Goal: Task Accomplishment & Management: Manage account settings

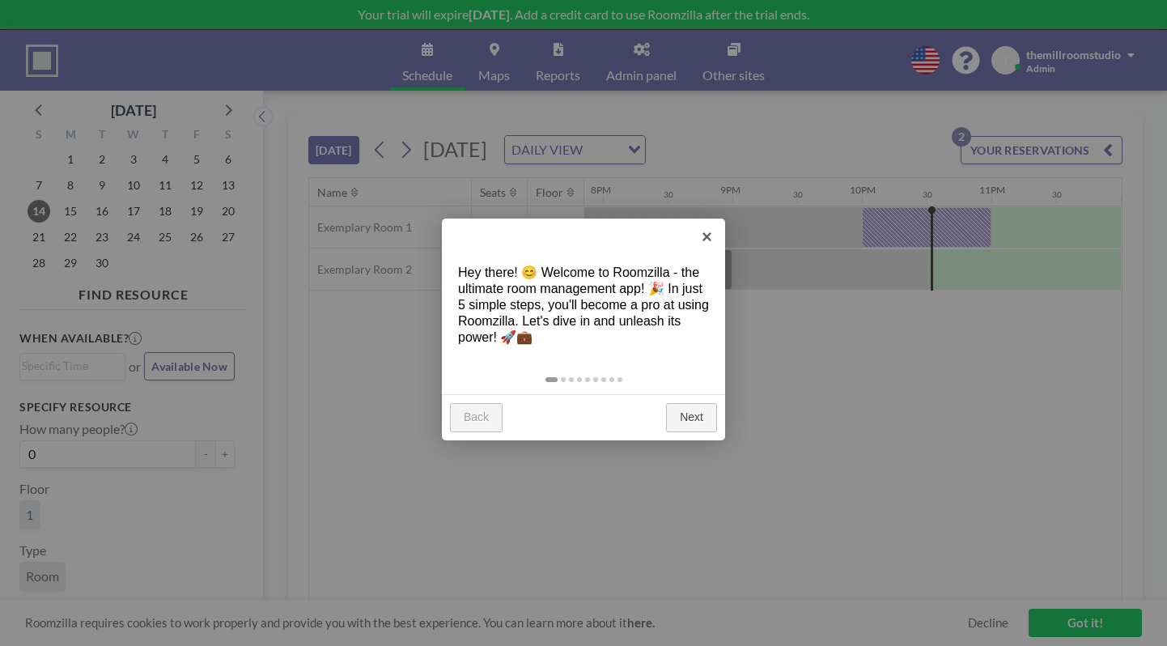
scroll to position [0, 2572]
click at [686, 409] on link "Next" at bounding box center [691, 417] width 51 height 29
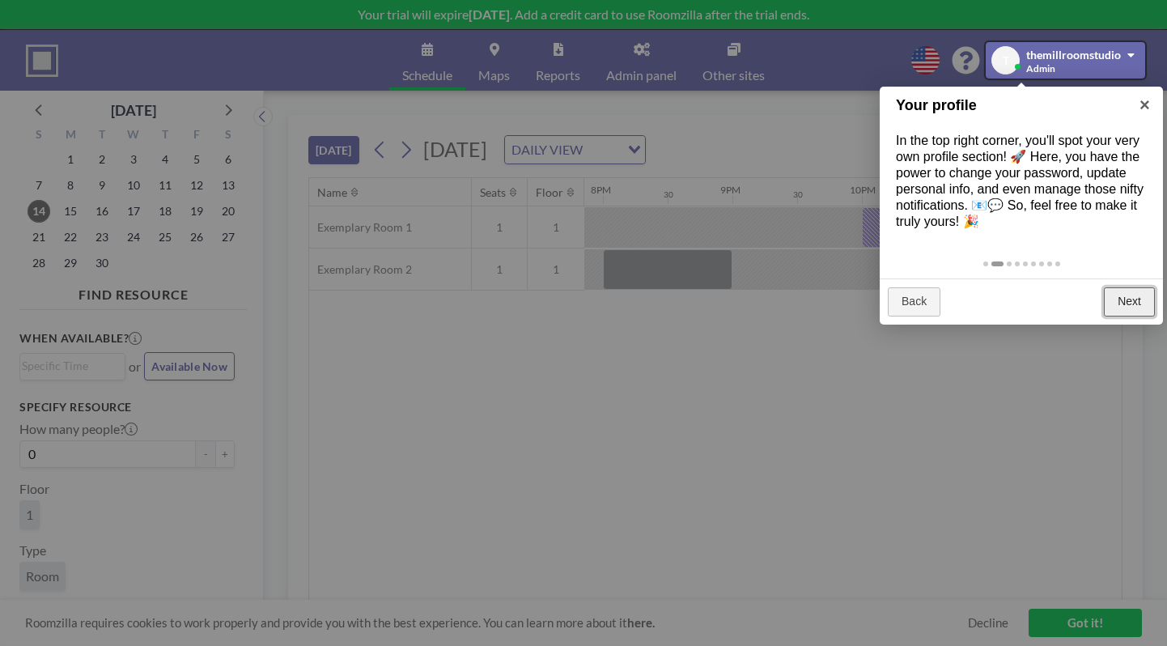
click at [1127, 303] on link "Next" at bounding box center [1129, 301] width 51 height 29
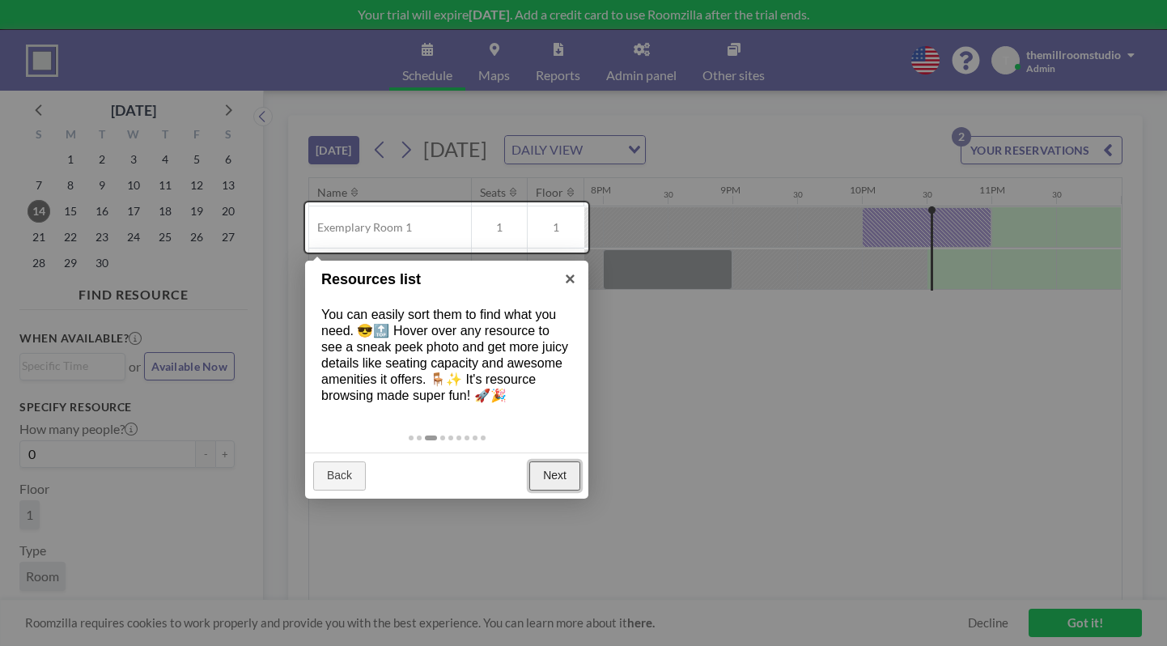
click at [539, 473] on link "Next" at bounding box center [554, 475] width 51 height 29
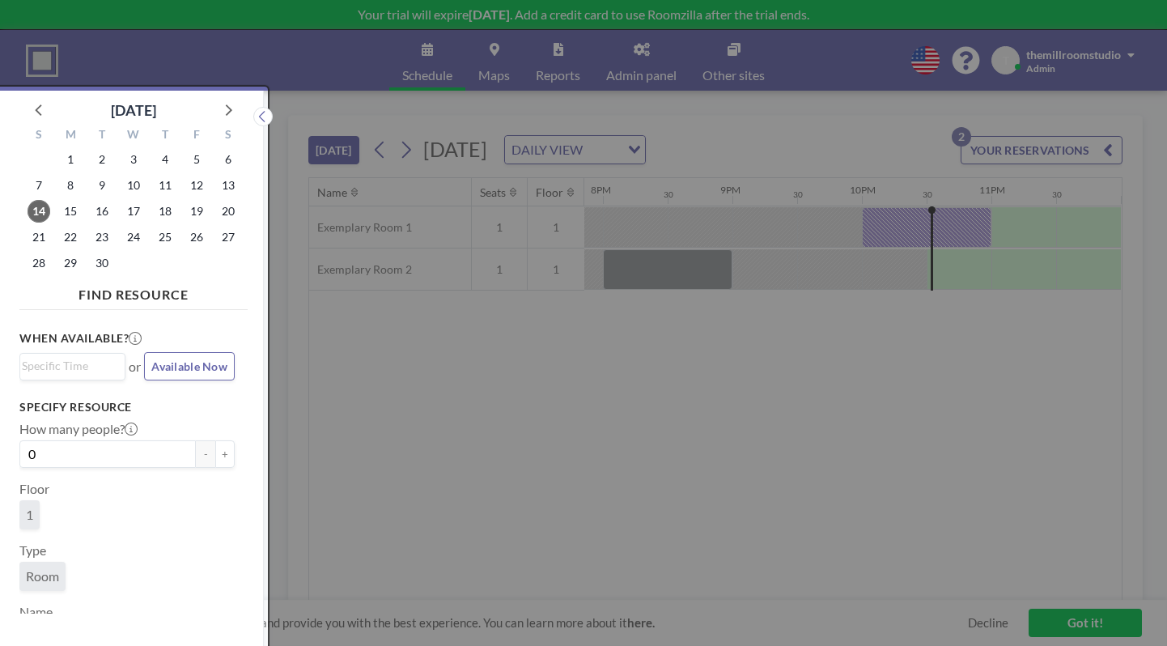
scroll to position [4, 0]
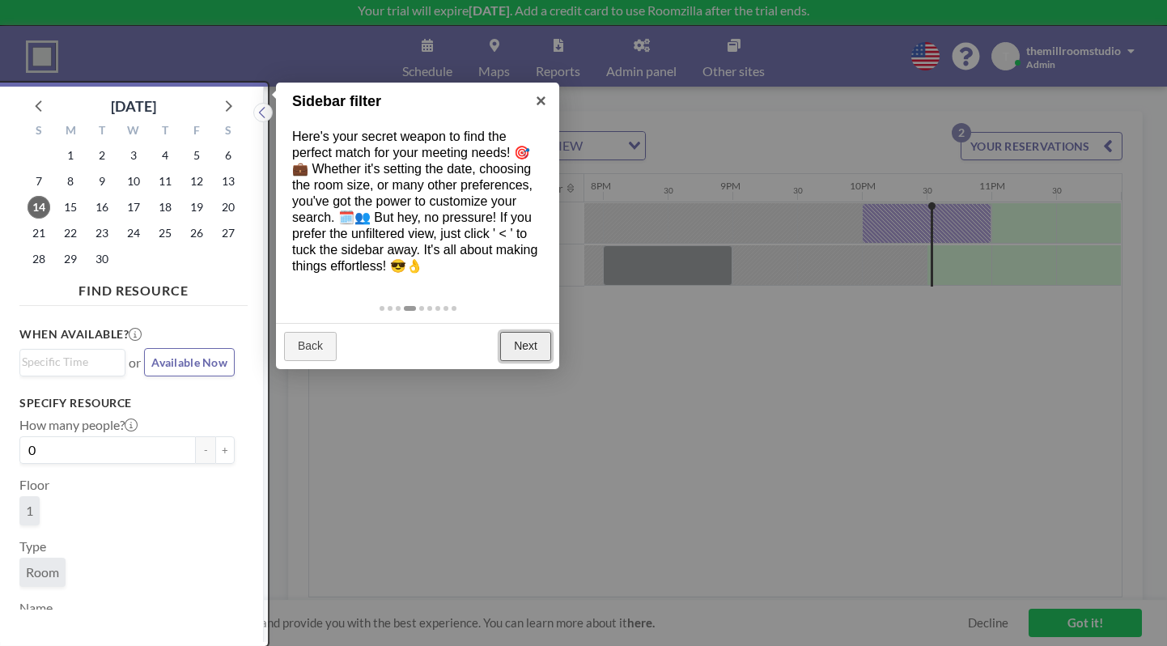
click at [517, 342] on link "Next" at bounding box center [525, 346] width 51 height 29
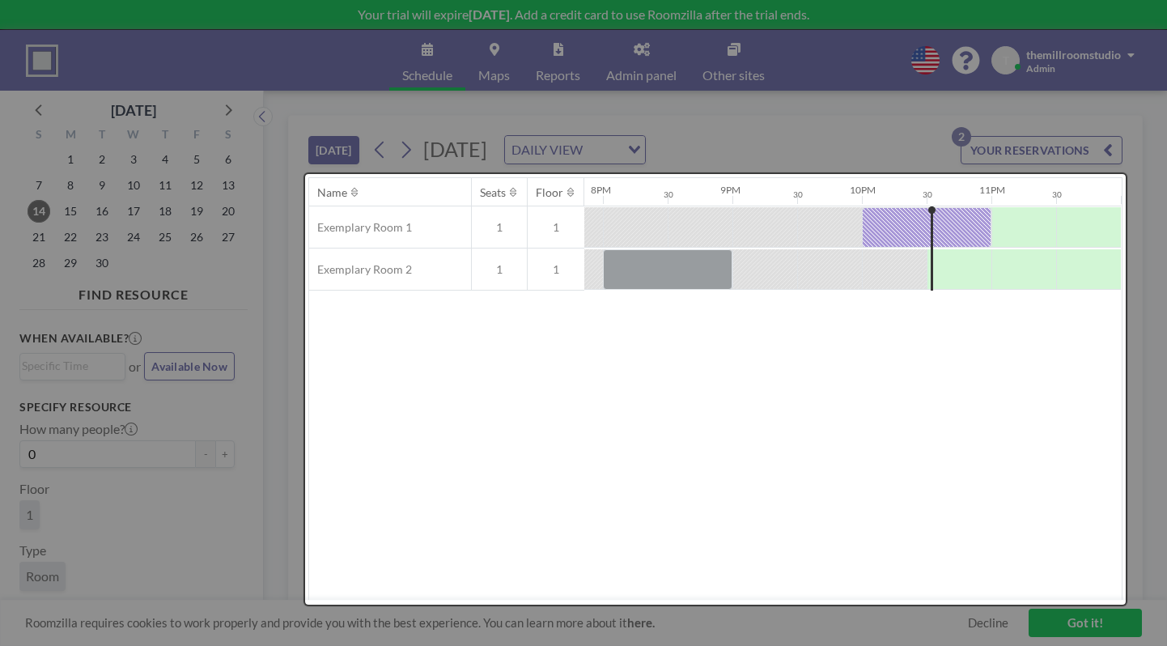
scroll to position [0, 0]
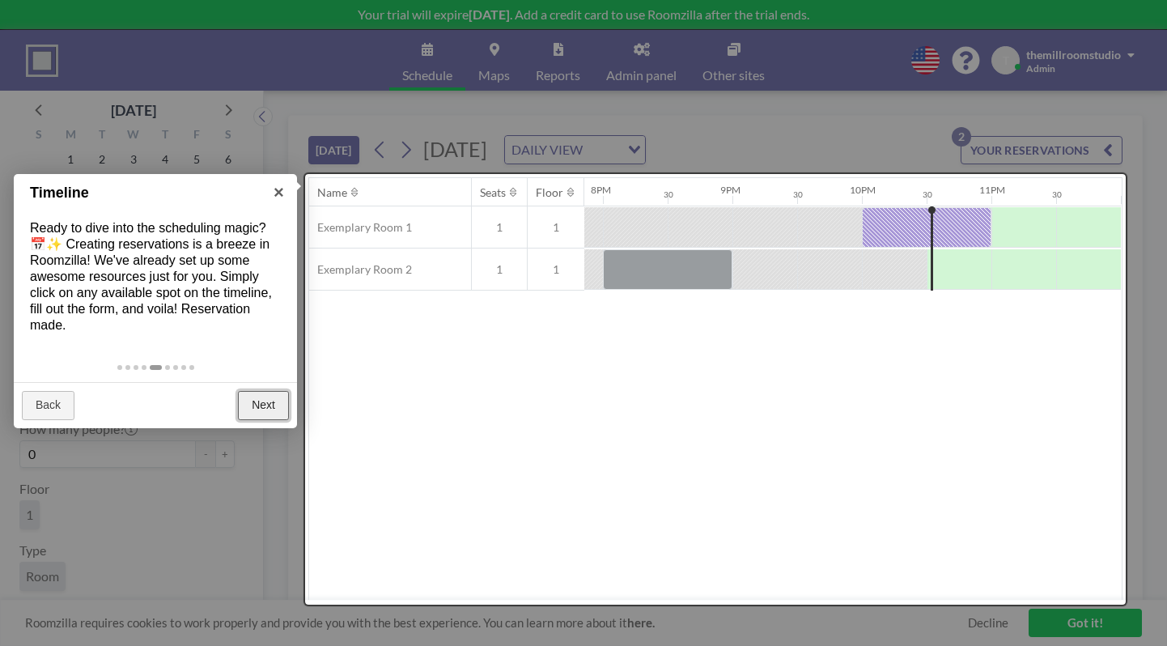
click at [259, 406] on link "Next" at bounding box center [263, 405] width 51 height 29
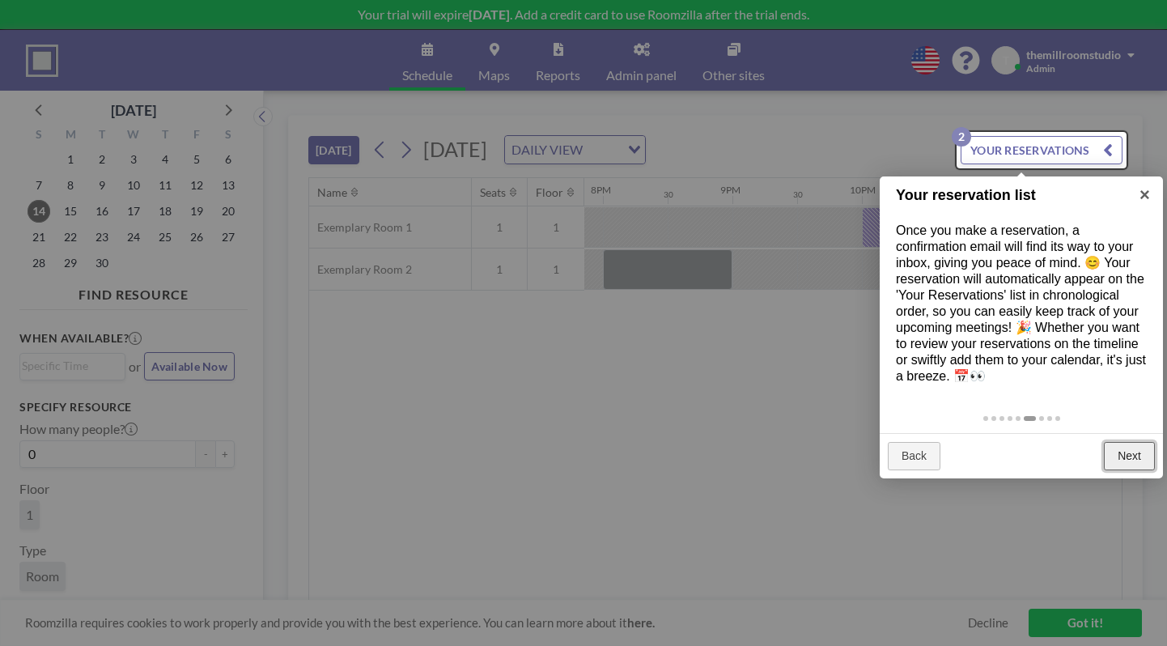
click at [1137, 458] on link "Next" at bounding box center [1129, 456] width 51 height 29
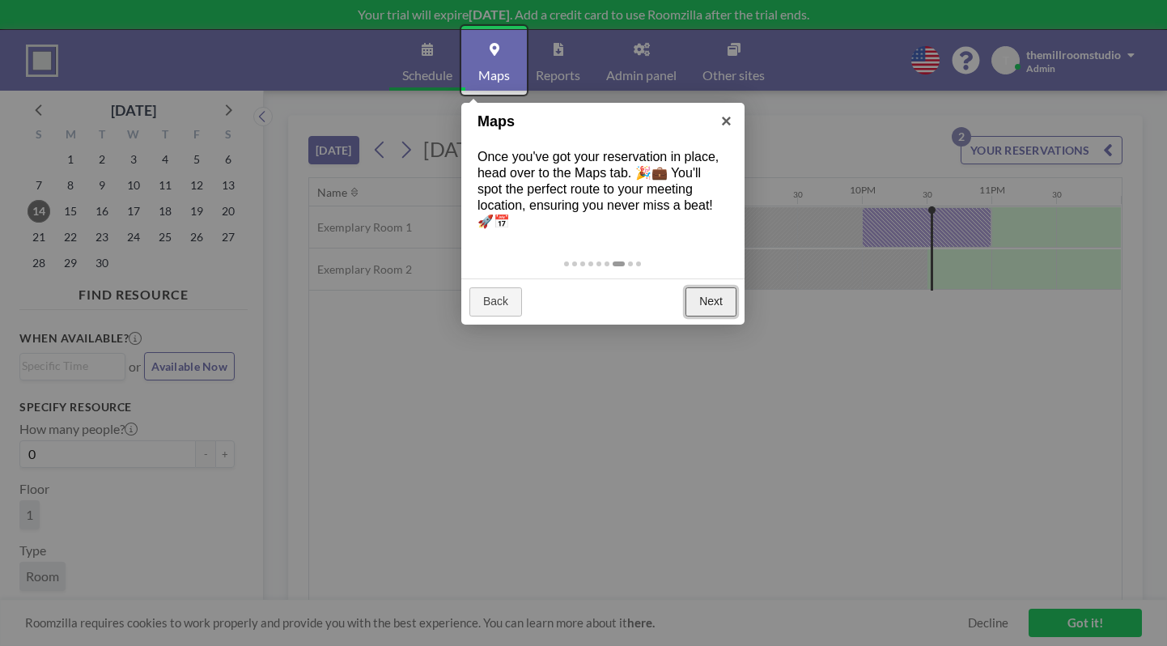
click at [723, 306] on link "Next" at bounding box center [711, 301] width 51 height 29
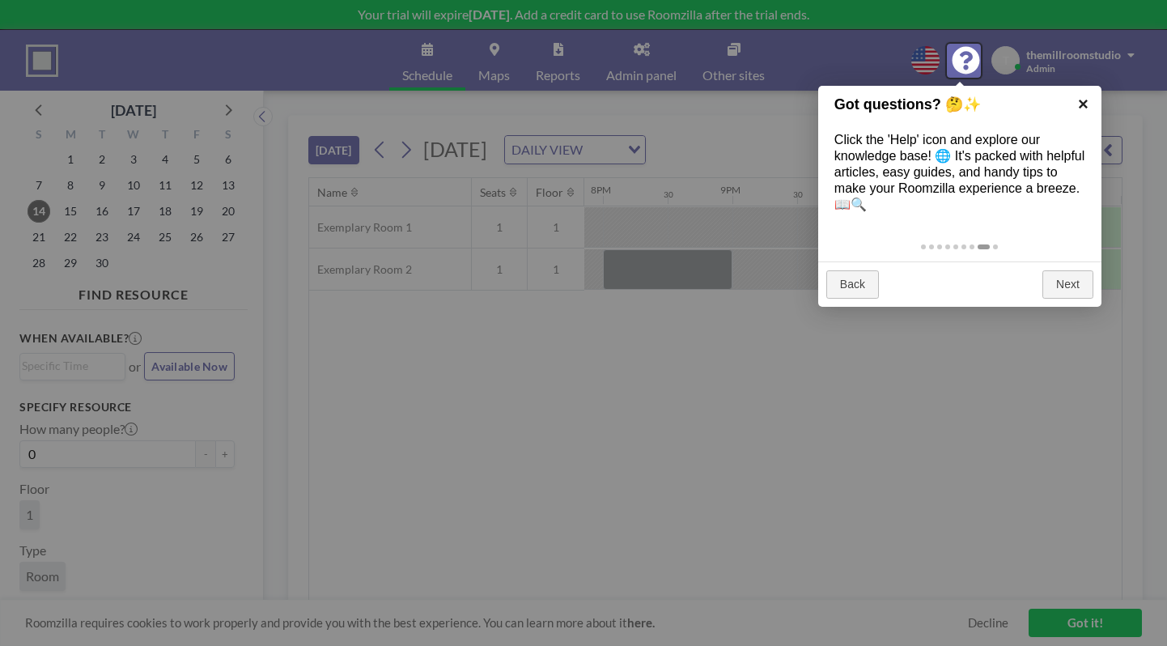
click at [1081, 103] on link "×" at bounding box center [1083, 104] width 36 height 36
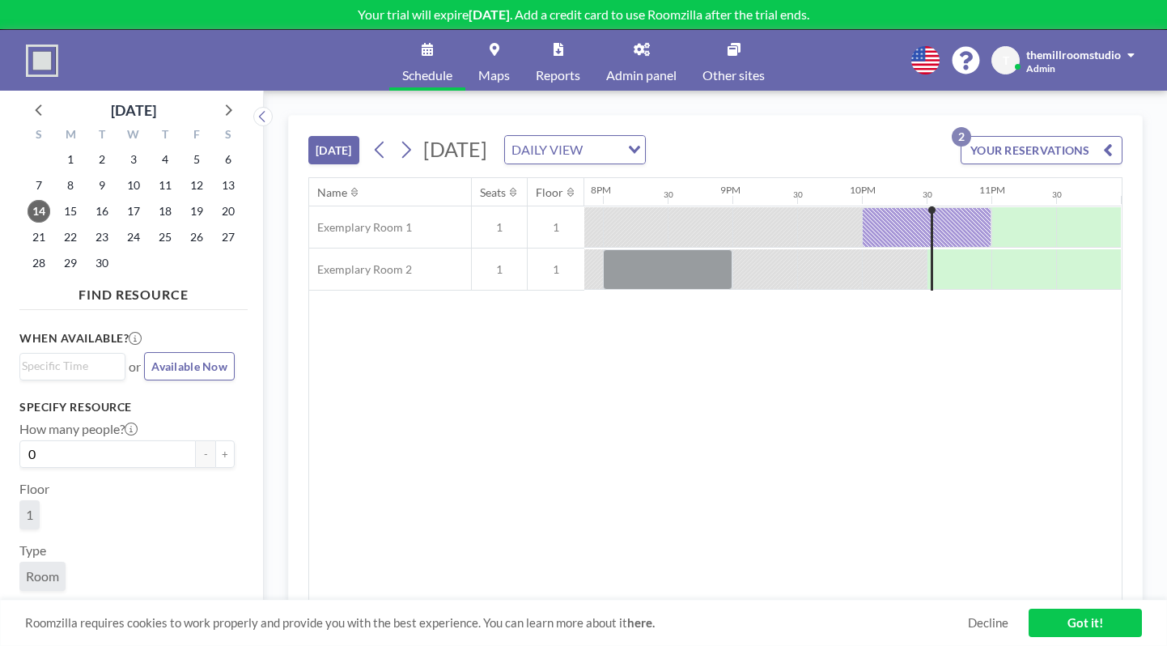
click at [1058, 146] on button "YOUR RESERVATIONS 2" at bounding box center [1042, 150] width 162 height 28
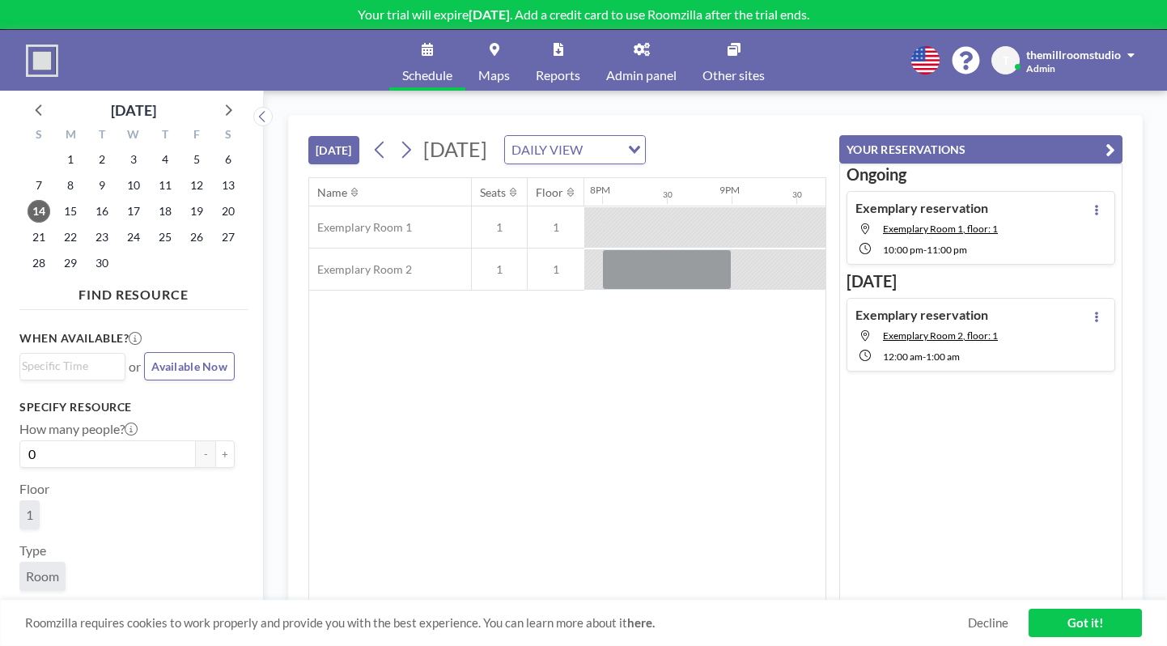
click at [989, 150] on button "YOUR RESERVATIONS" at bounding box center [980, 149] width 283 height 28
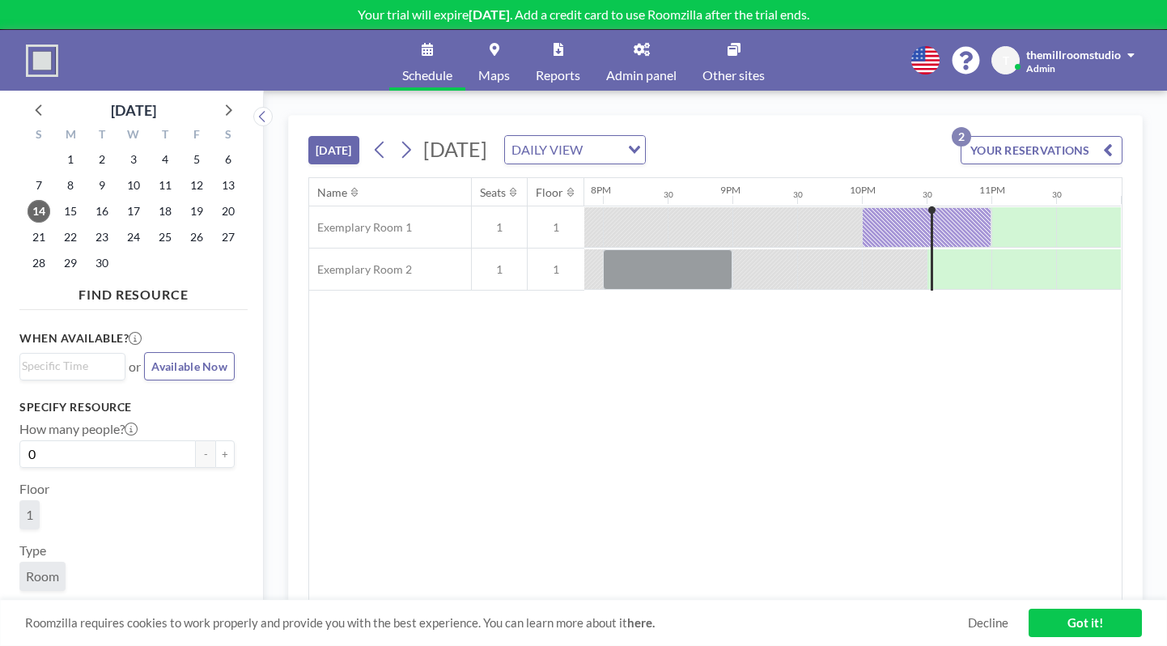
click at [931, 227] on div at bounding box center [932, 248] width 2 height 84
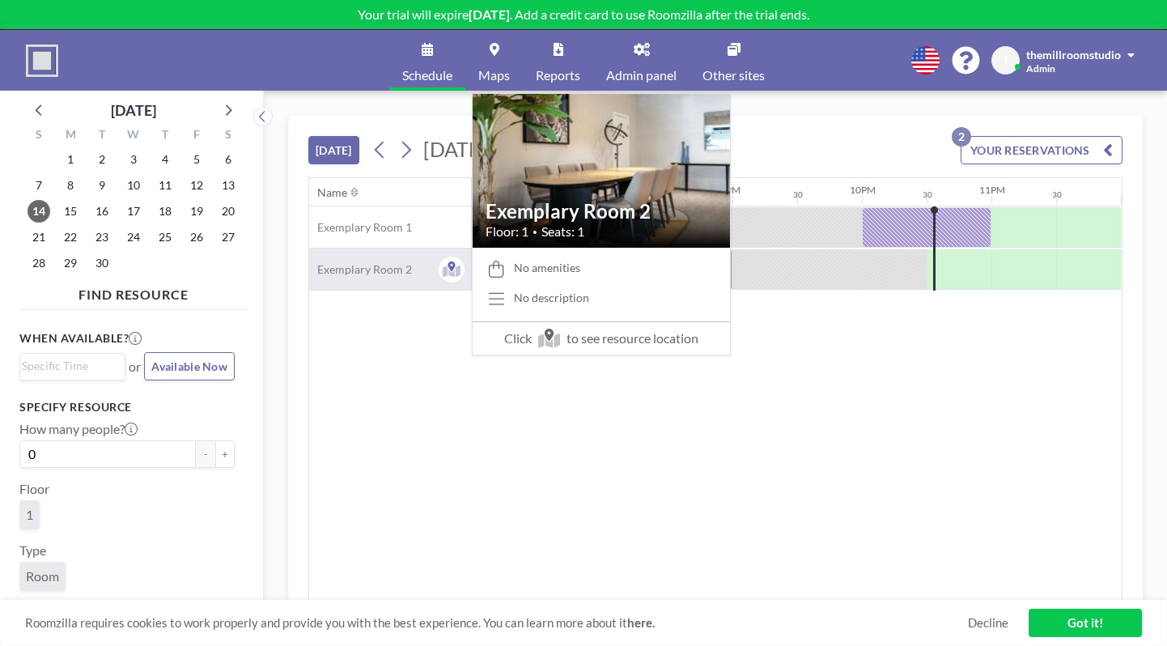
click at [350, 261] on div "Exemplary Room 2" at bounding box center [390, 268] width 162 height 41
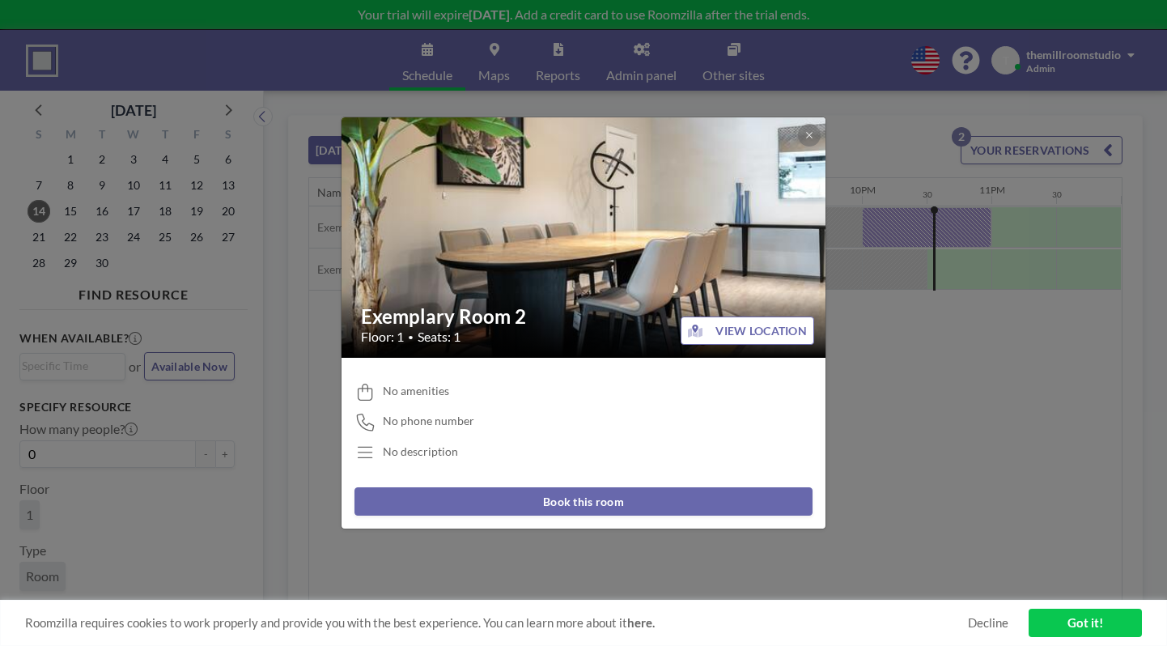
drag, startPoint x: 1042, startPoint y: 342, endPoint x: 1044, endPoint y: 333, distance: 9.0
click at [1042, 342] on div "Exemplary Room 2 Floor: 1 • Seats: 1 VIEW LOCATION No amenities No phone number…" at bounding box center [583, 323] width 1167 height 646
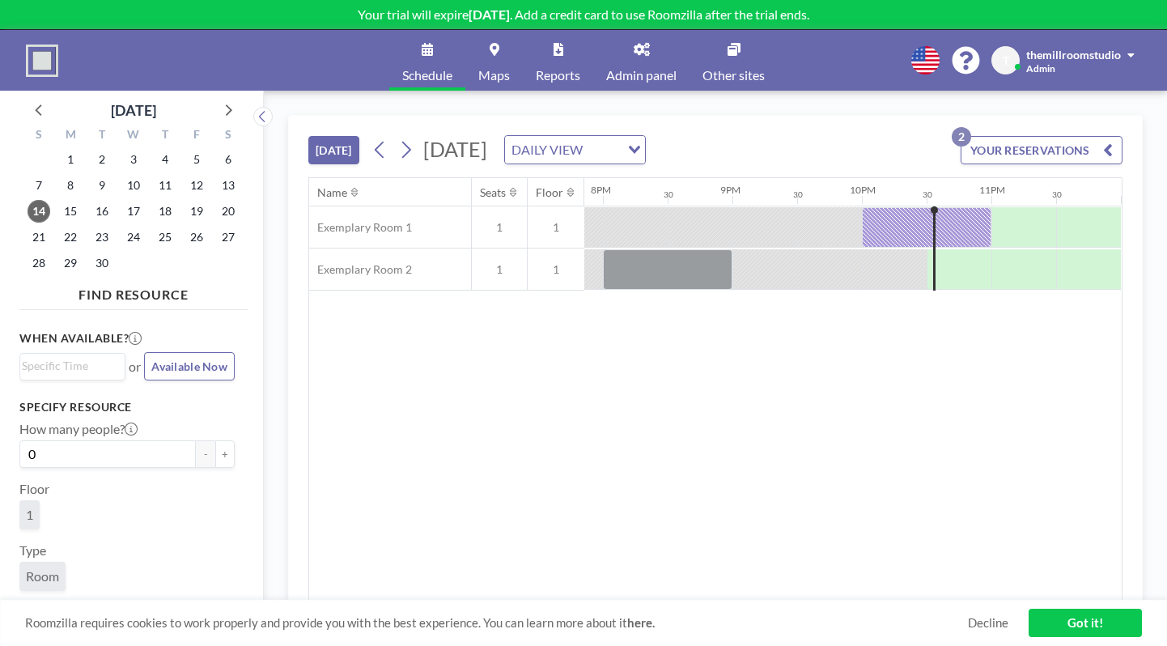
click at [1032, 155] on button "YOUR RESERVATIONS 2" at bounding box center [1042, 150] width 162 height 28
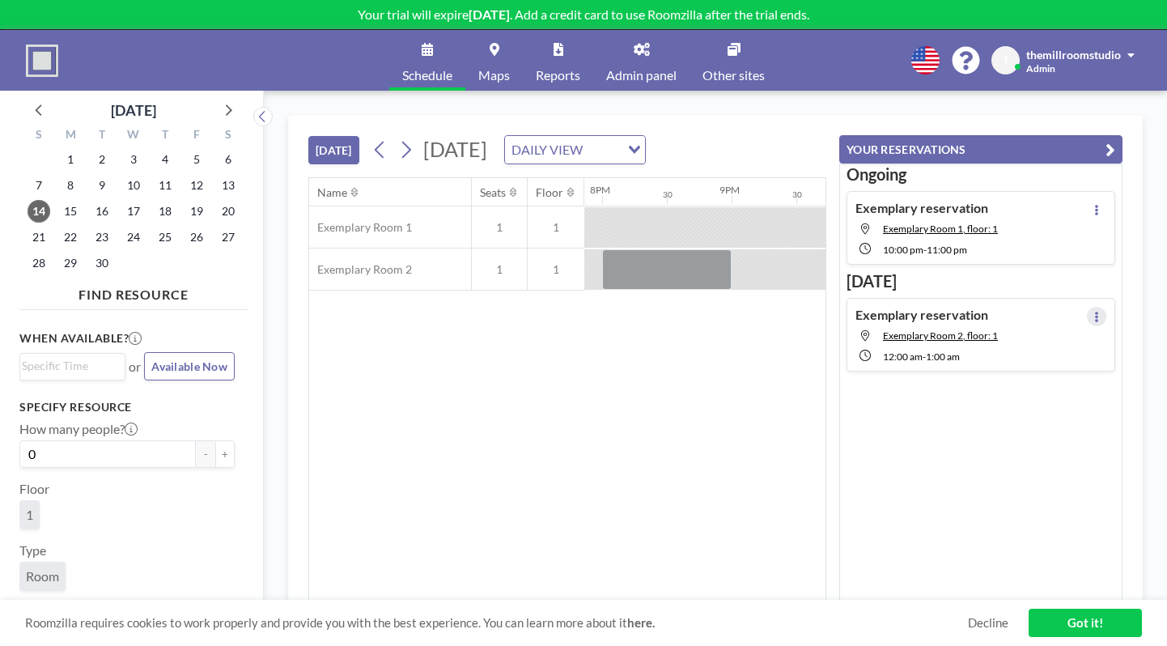
click at [1093, 314] on icon at bounding box center [1096, 317] width 6 height 11
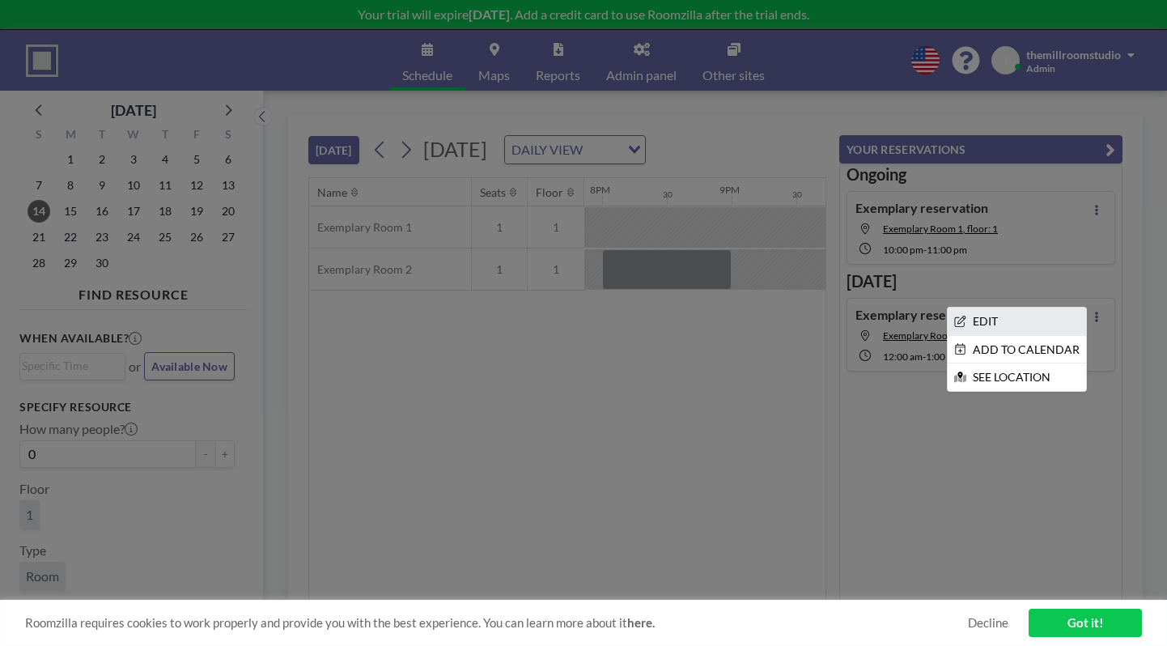
click at [1038, 325] on li "EDIT" at bounding box center [1017, 322] width 138 height 28
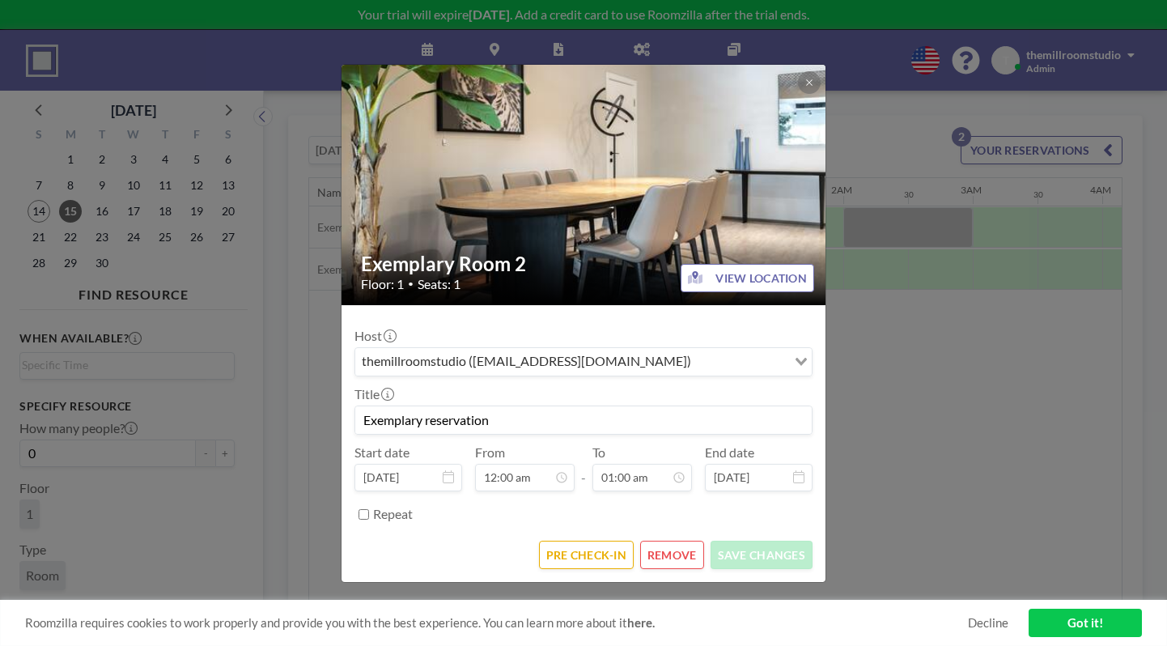
click at [665, 546] on button "REMOVE" at bounding box center [672, 555] width 64 height 28
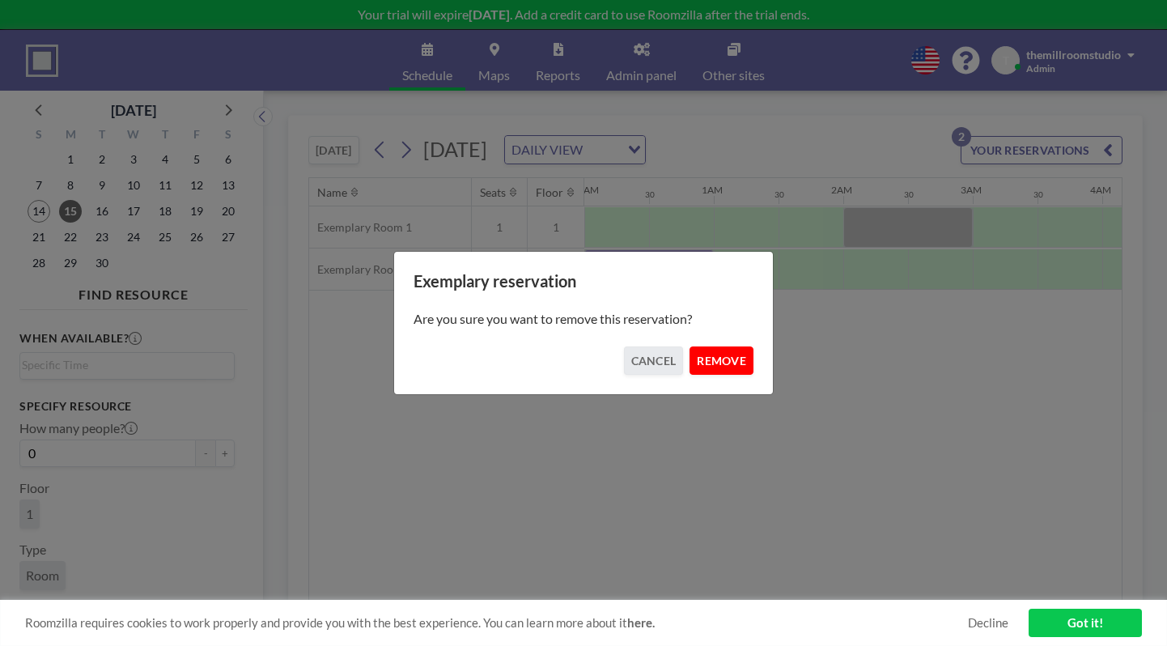
click at [705, 363] on button "REMOVE" at bounding box center [722, 360] width 64 height 28
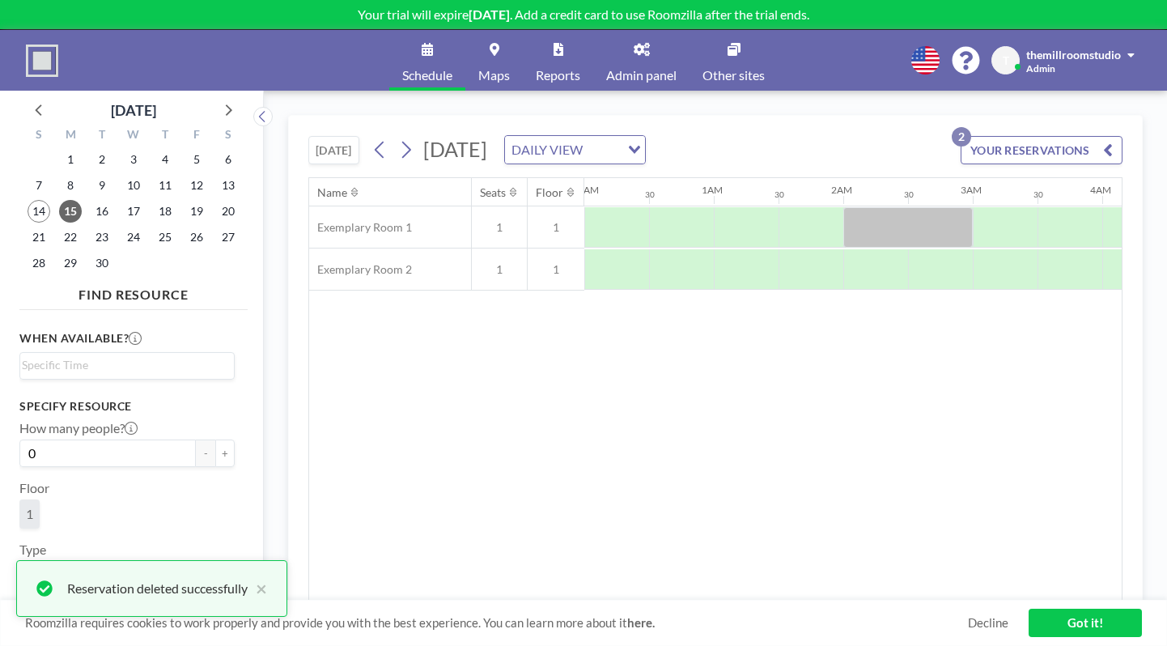
click at [1077, 149] on button "YOUR RESERVATIONS 2" at bounding box center [1042, 150] width 162 height 28
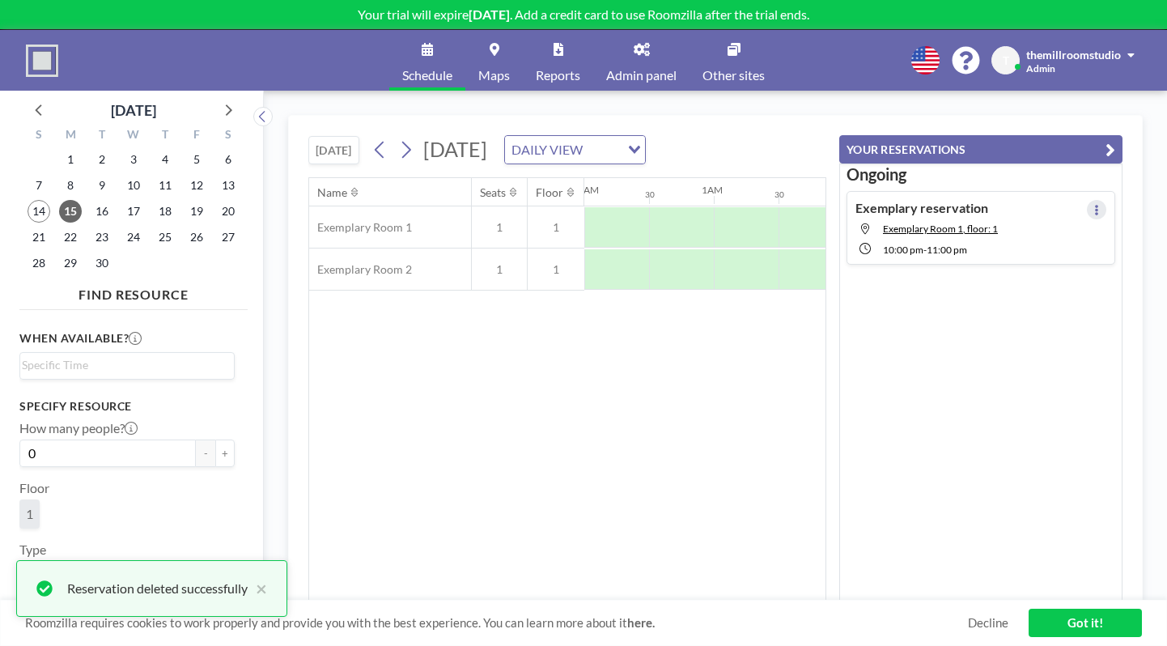
click at [1093, 206] on icon at bounding box center [1096, 210] width 6 height 11
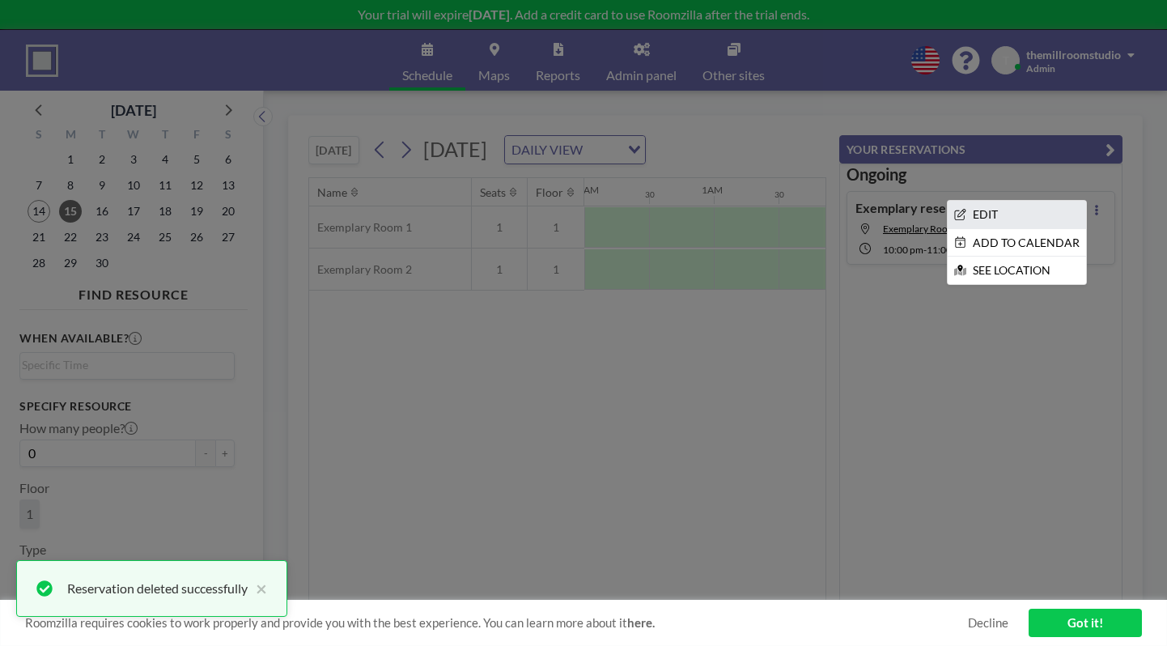
click at [1007, 222] on li "EDIT" at bounding box center [1017, 215] width 138 height 28
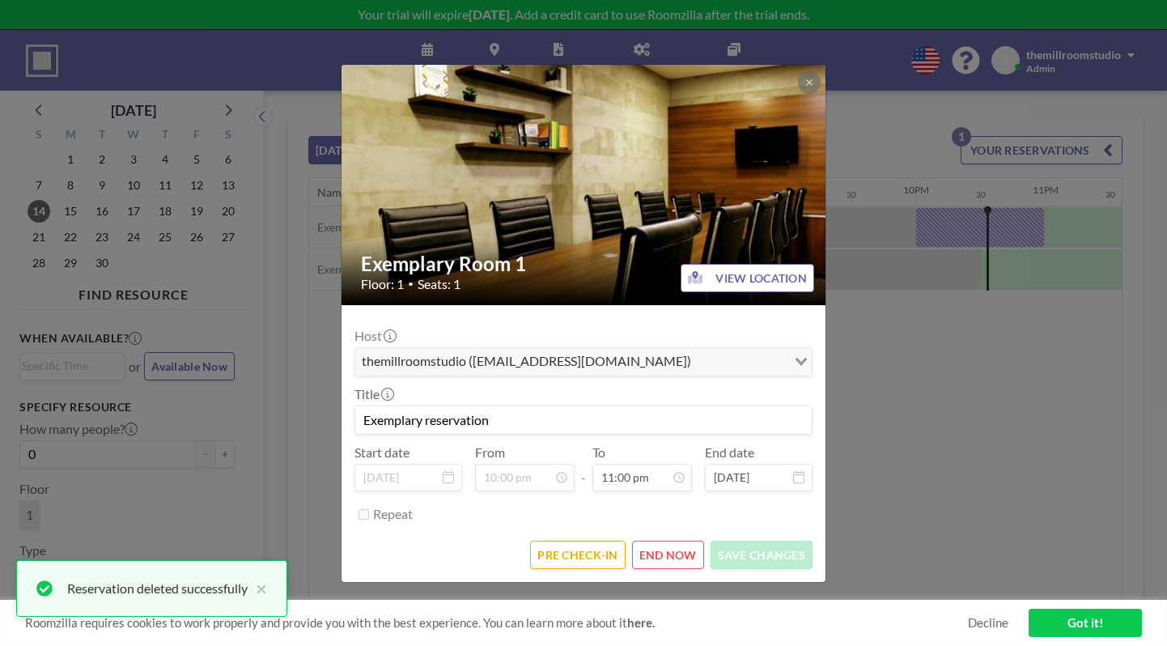
click at [661, 555] on button "END NOW" at bounding box center [668, 555] width 72 height 28
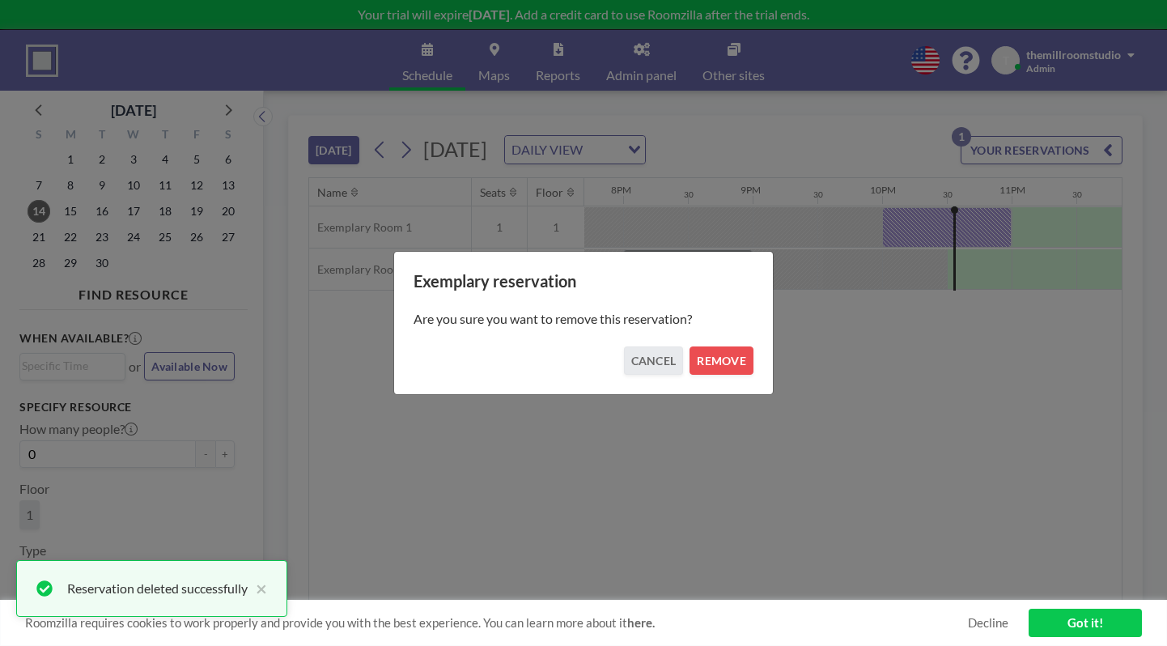
scroll to position [0, 2572]
click at [737, 365] on button "REMOVE" at bounding box center [722, 360] width 64 height 28
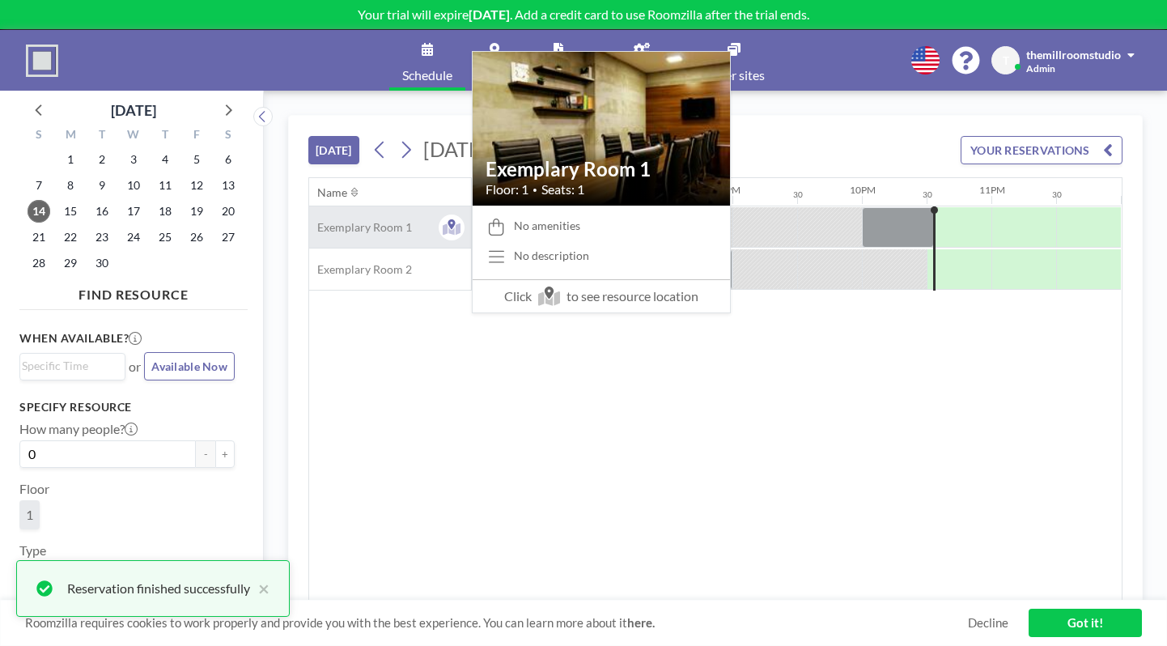
click at [397, 227] on span "Exemplary Room 1" at bounding box center [360, 227] width 103 height 15
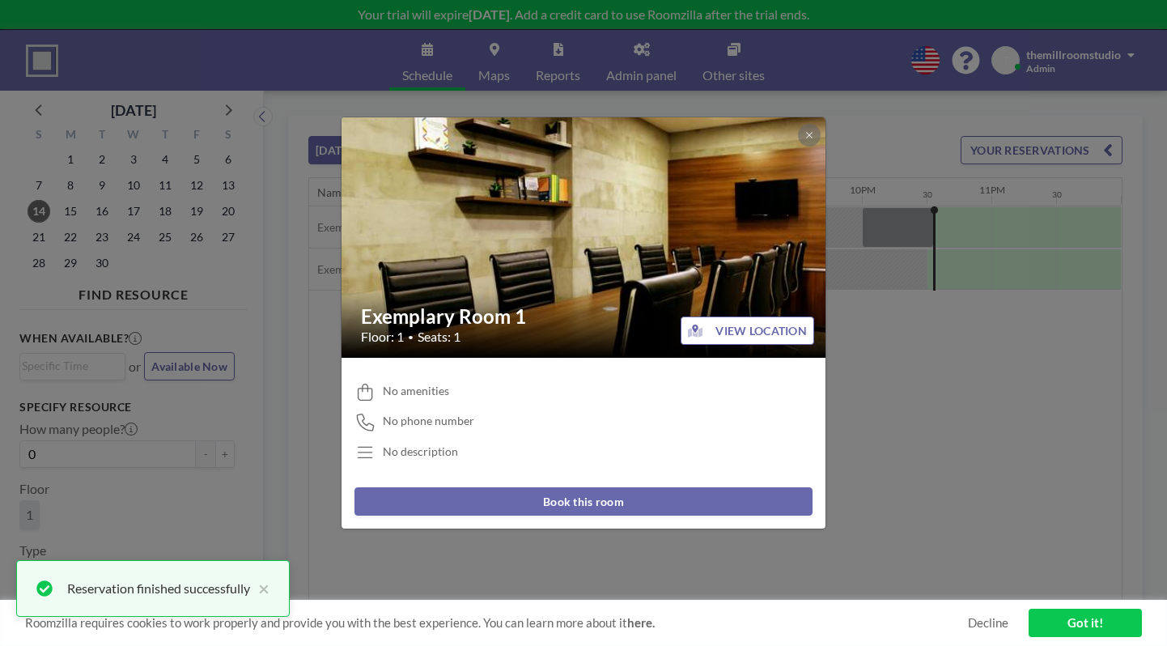
click at [291, 291] on div "Exemplary Room 1 Floor: 1 • Seats: 1 VIEW LOCATION No amenities No phone number…" at bounding box center [583, 323] width 1167 height 646
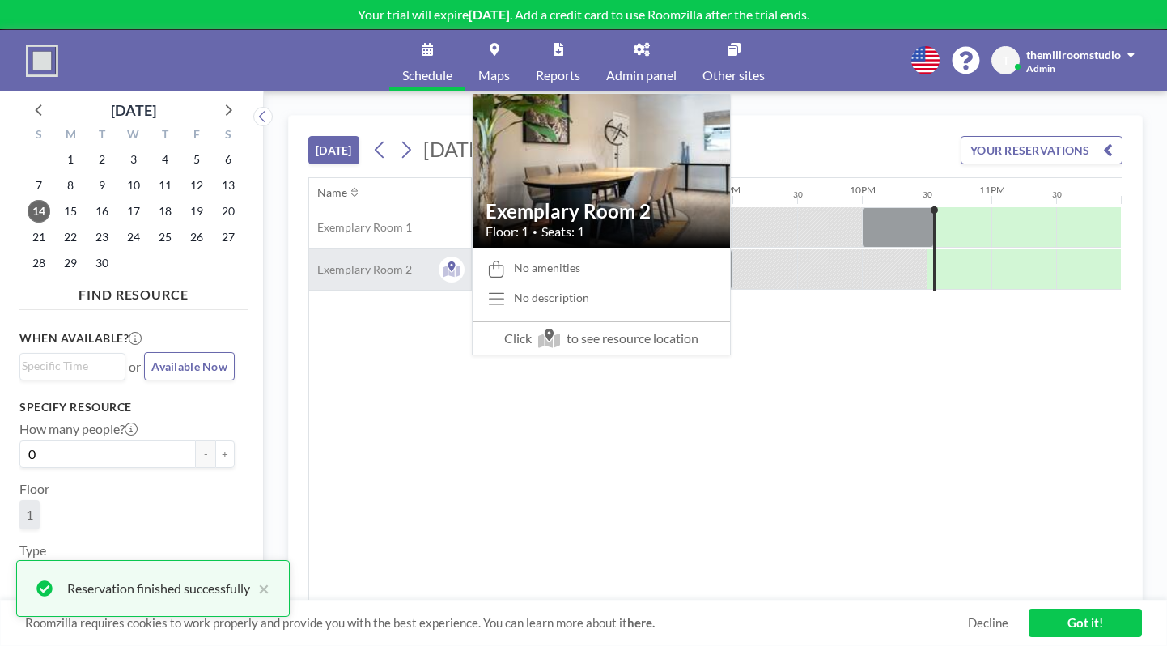
click at [384, 268] on span "Exemplary Room 2" at bounding box center [360, 269] width 103 height 15
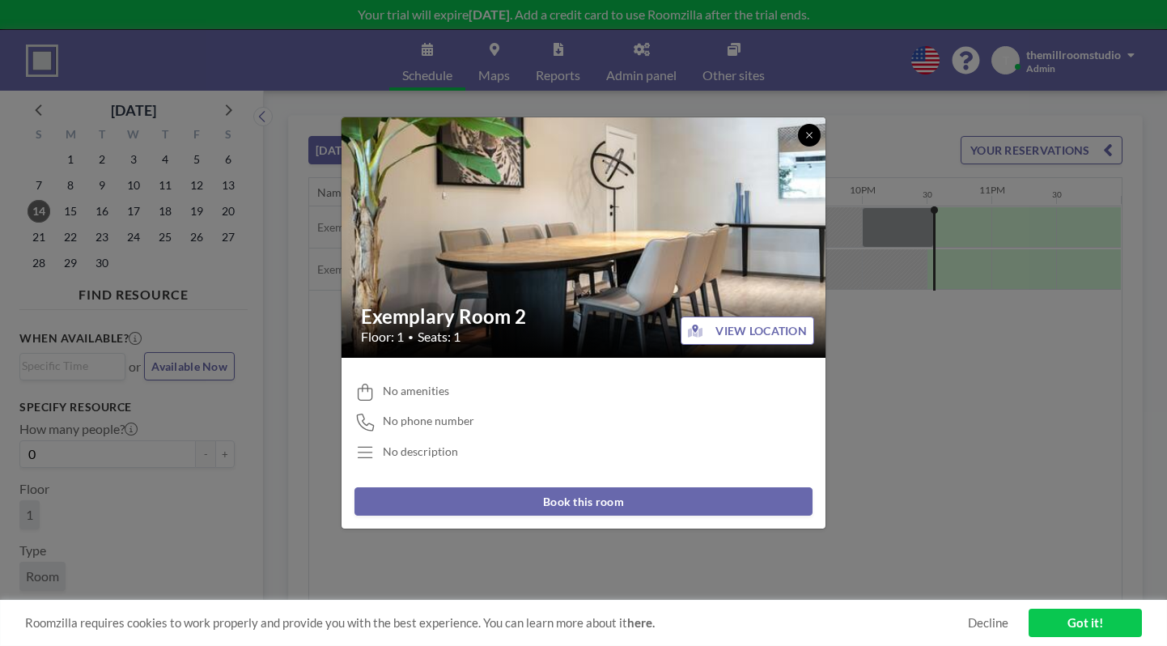
click at [809, 136] on icon at bounding box center [810, 135] width 10 height 10
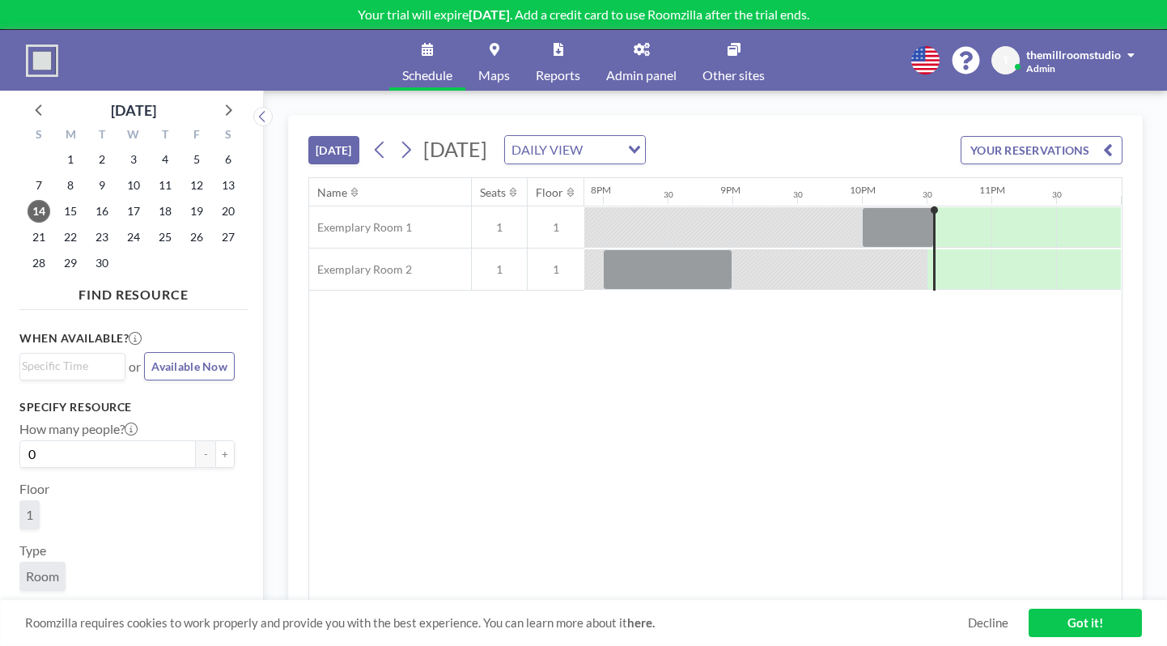
click at [652, 57] on link "Admin panel" at bounding box center [641, 60] width 96 height 61
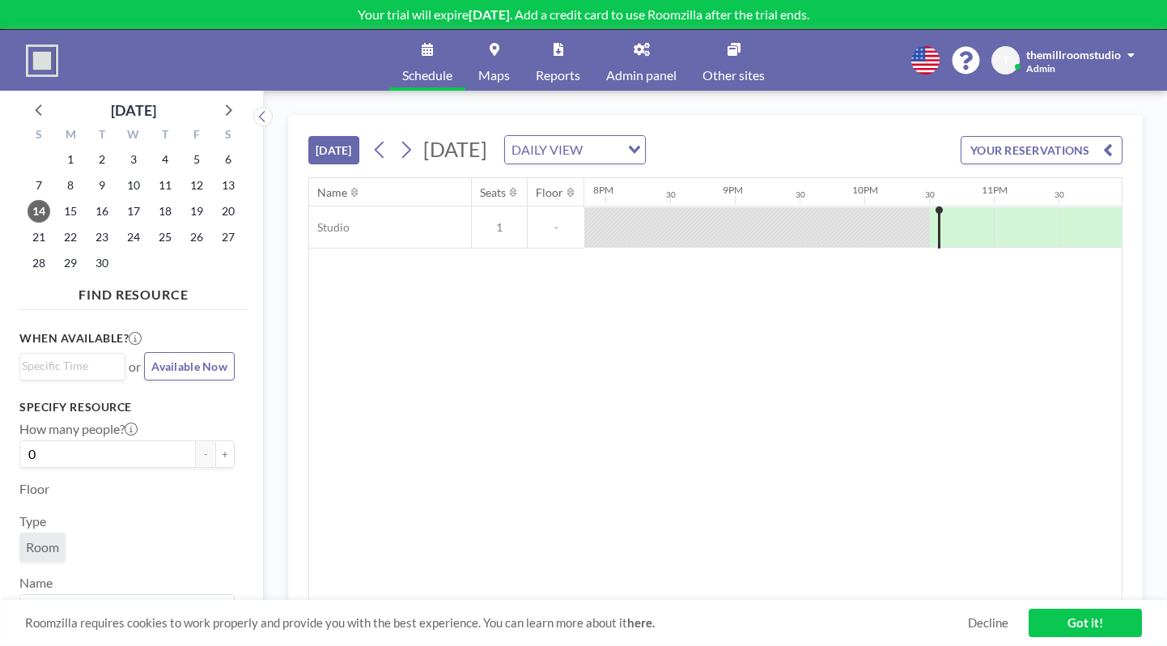
scroll to position [0, 2572]
drag, startPoint x: 973, startPoint y: 223, endPoint x: 1033, endPoint y: 225, distance: 59.9
click at [1033, 225] on div at bounding box center [997, 227] width 117 height 40
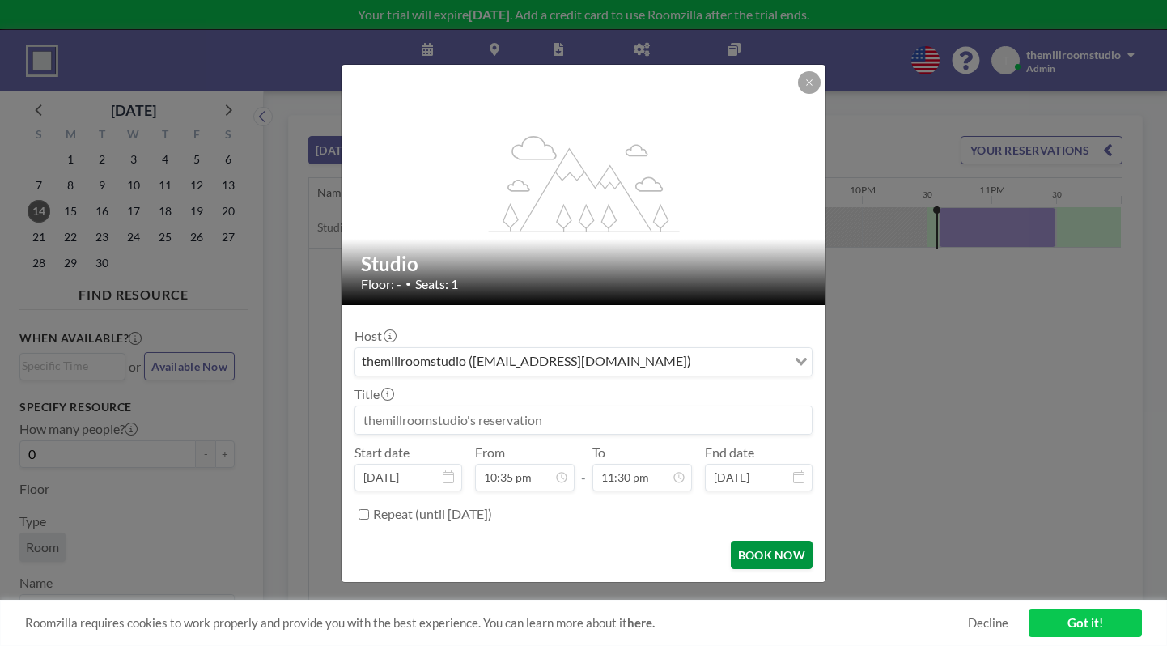
scroll to position [0, 0]
click at [770, 552] on button "BOOK NOW" at bounding box center [772, 555] width 82 height 28
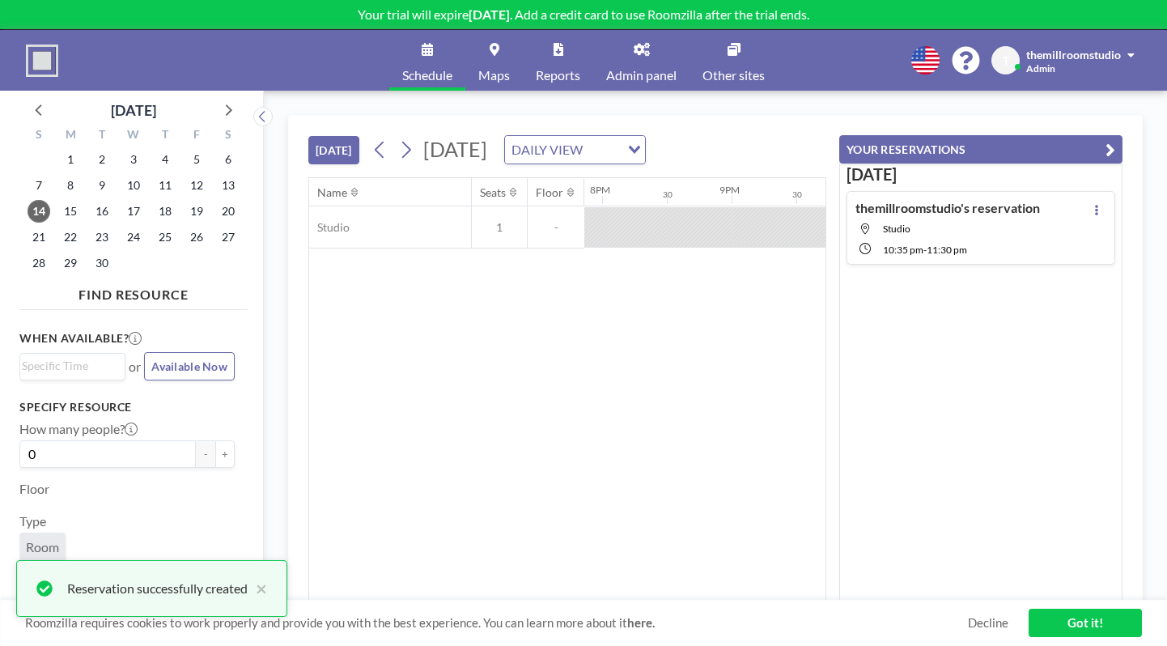
click at [756, 370] on div "Name Seats Floor 12AM 30 1AM 30 2AM 30 3AM 30 4AM 30 5AM 30 6AM 30 7AM 30 8AM 3…" at bounding box center [567, 389] width 516 height 422
click at [1113, 153] on icon "button" at bounding box center [1111, 149] width 10 height 19
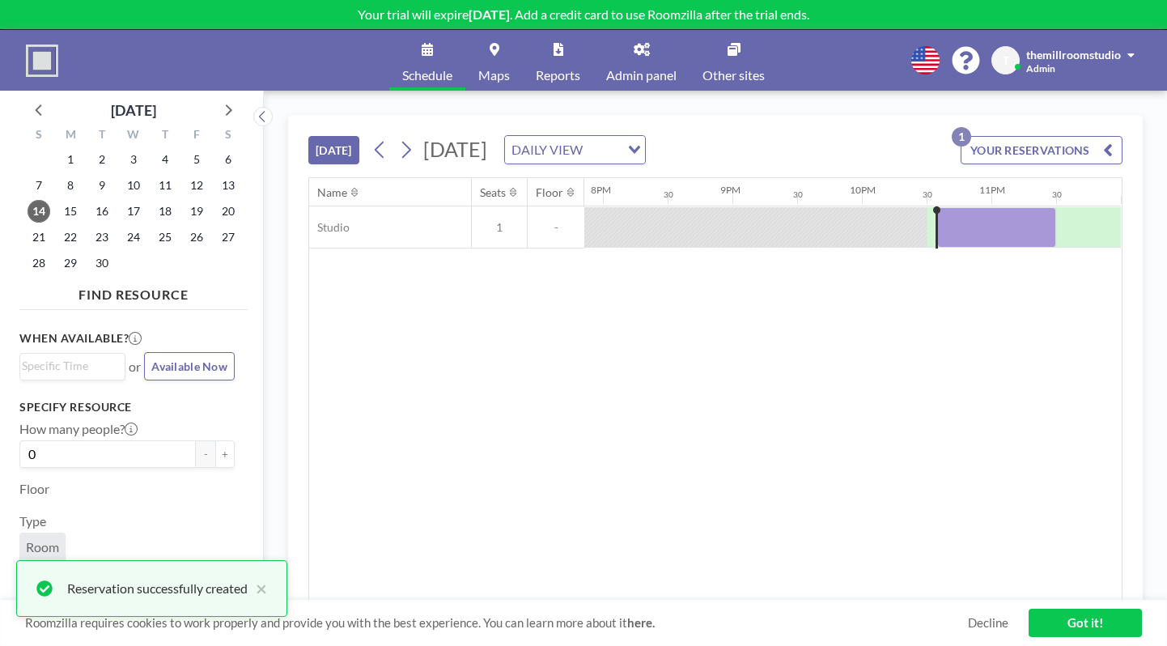
click at [618, 151] on input "Search for option" at bounding box center [603, 149] width 31 height 21
click at [805, 197] on li "WEEKLY VIEW" at bounding box center [765, 201] width 138 height 23
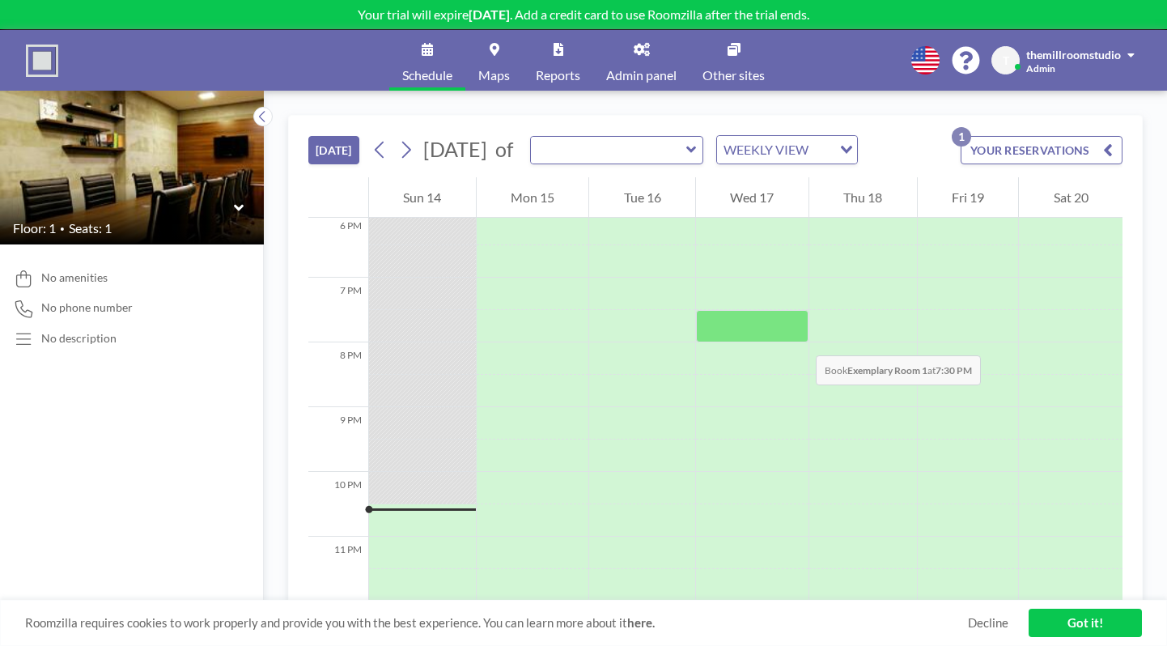
scroll to position [1179, 0]
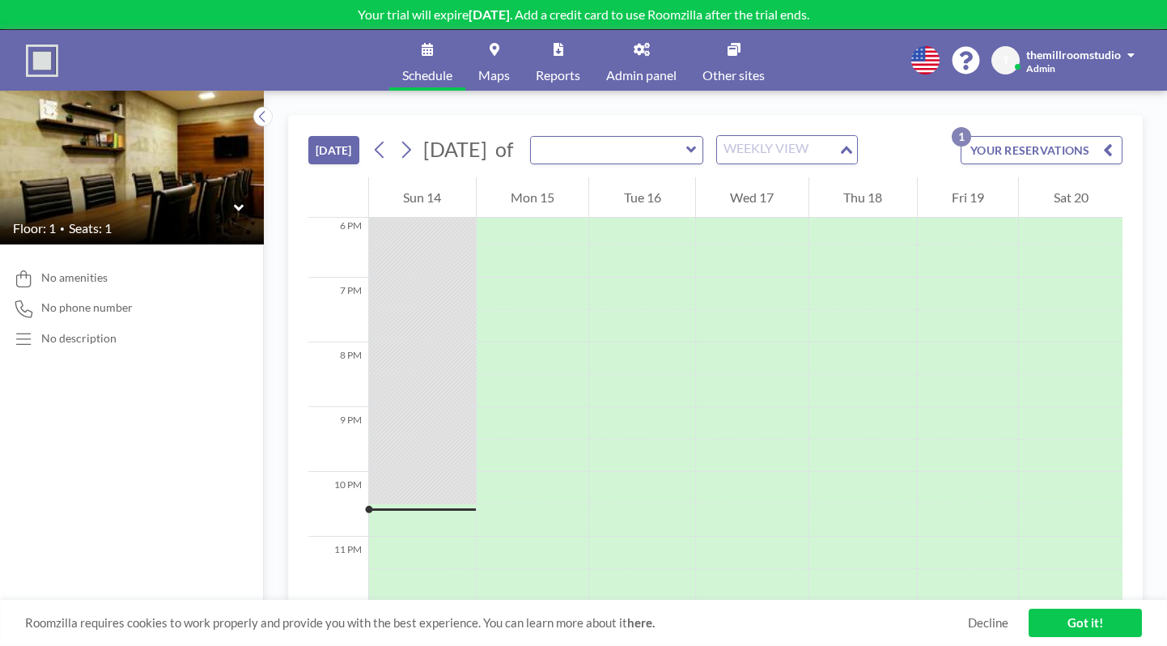
click at [857, 160] on div "WEEKLY VIEW Loading..." at bounding box center [787, 150] width 140 height 28
click at [848, 174] on li "DAILY VIEW" at bounding box center [868, 178] width 138 height 23
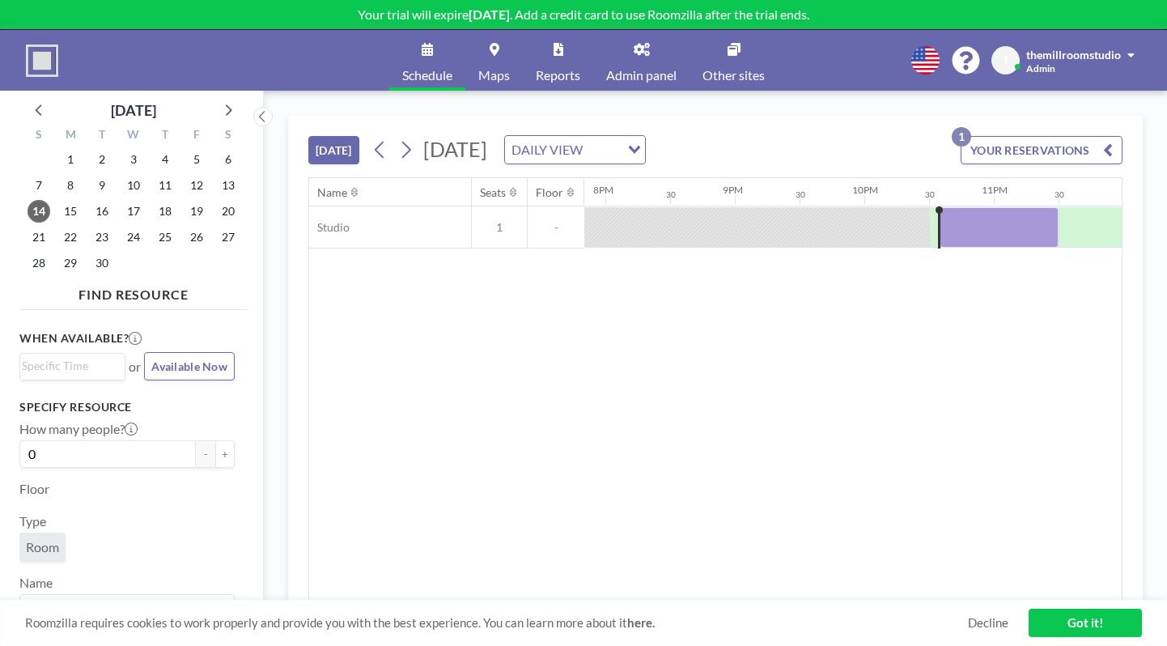
scroll to position [0, 2572]
click at [618, 155] on input "Search for option" at bounding box center [603, 149] width 31 height 21
click at [796, 196] on li "WEEKLY VIEW" at bounding box center [765, 201] width 138 height 23
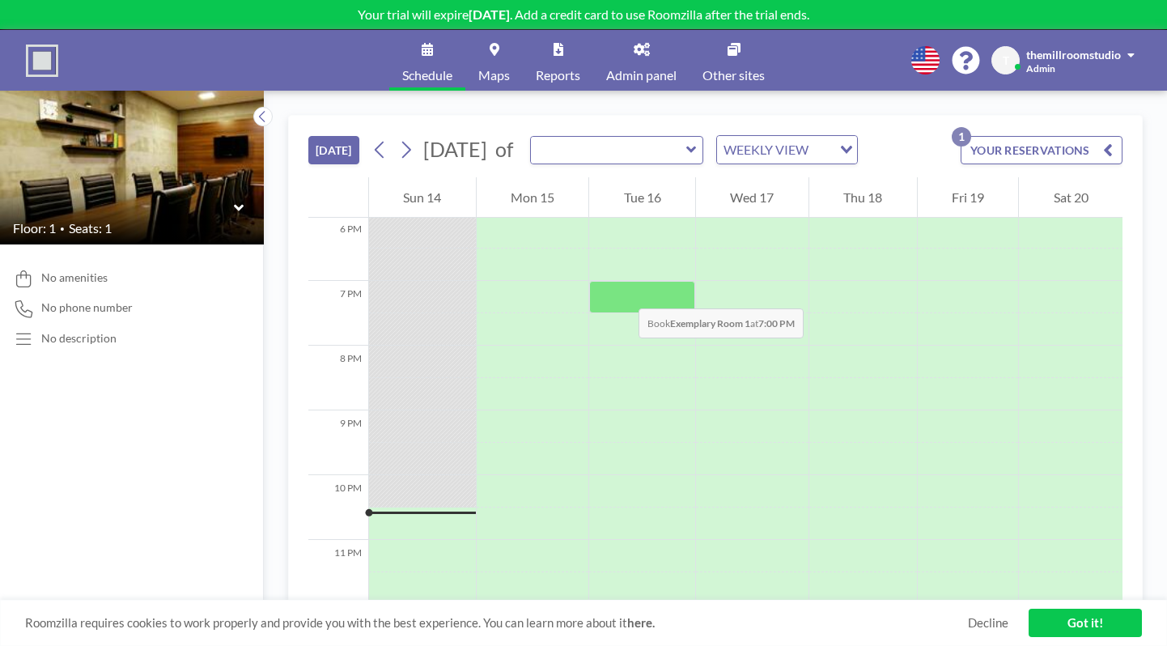
scroll to position [1179, 0]
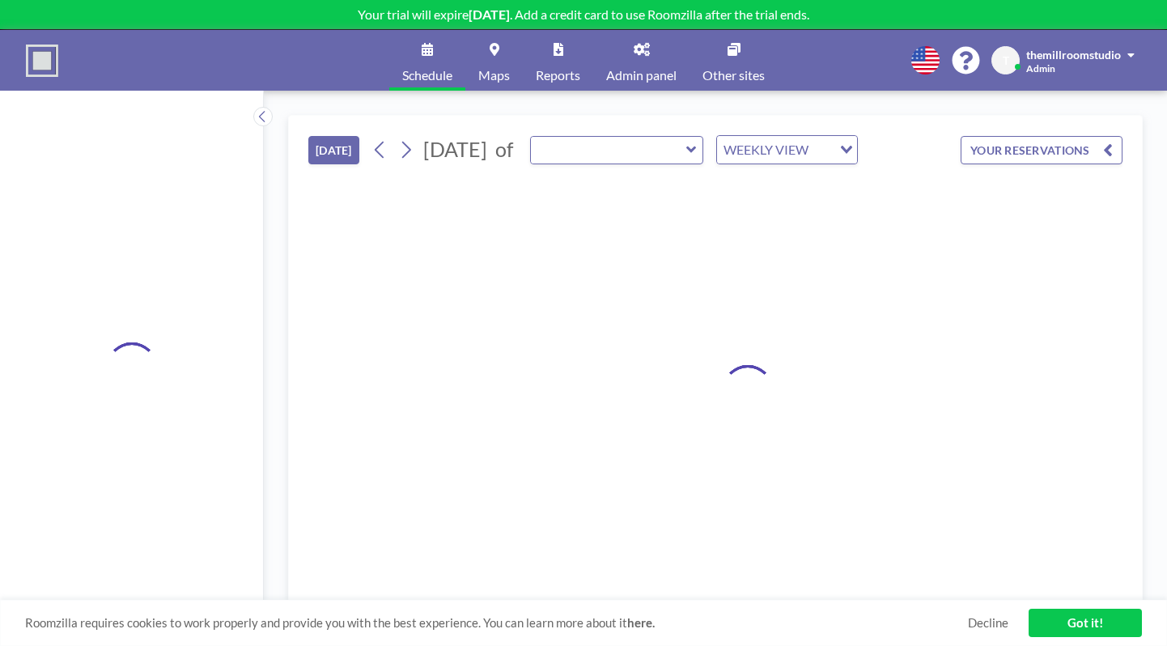
type input "Studio"
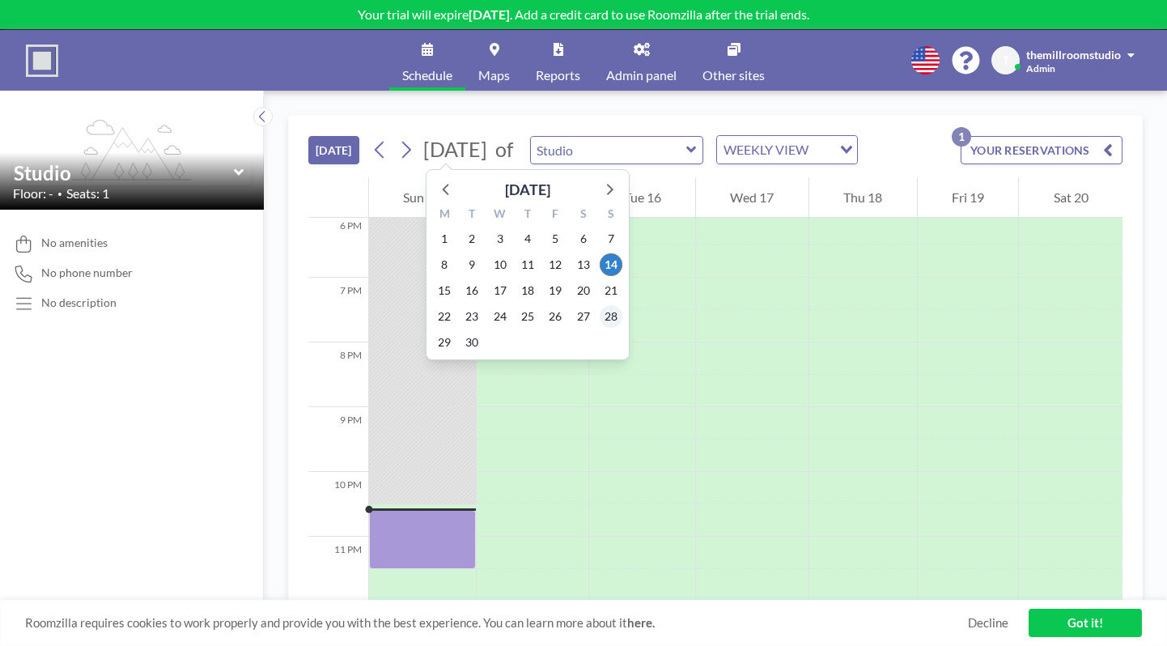
scroll to position [1179, 0]
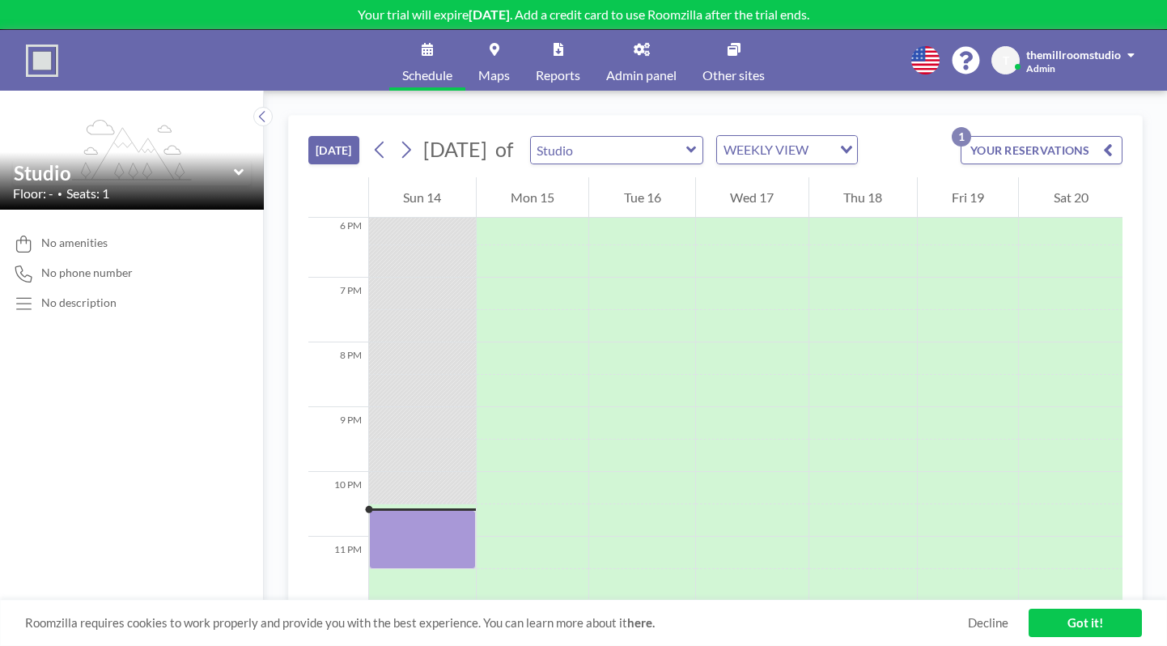
click at [644, 18] on p "Your trial will expire in 14 days . Add a credit card to use Roomzilla after th…" at bounding box center [583, 14] width 1167 height 16
click at [1053, 146] on button "YOUR RESERVATIONS 1" at bounding box center [1042, 150] width 162 height 28
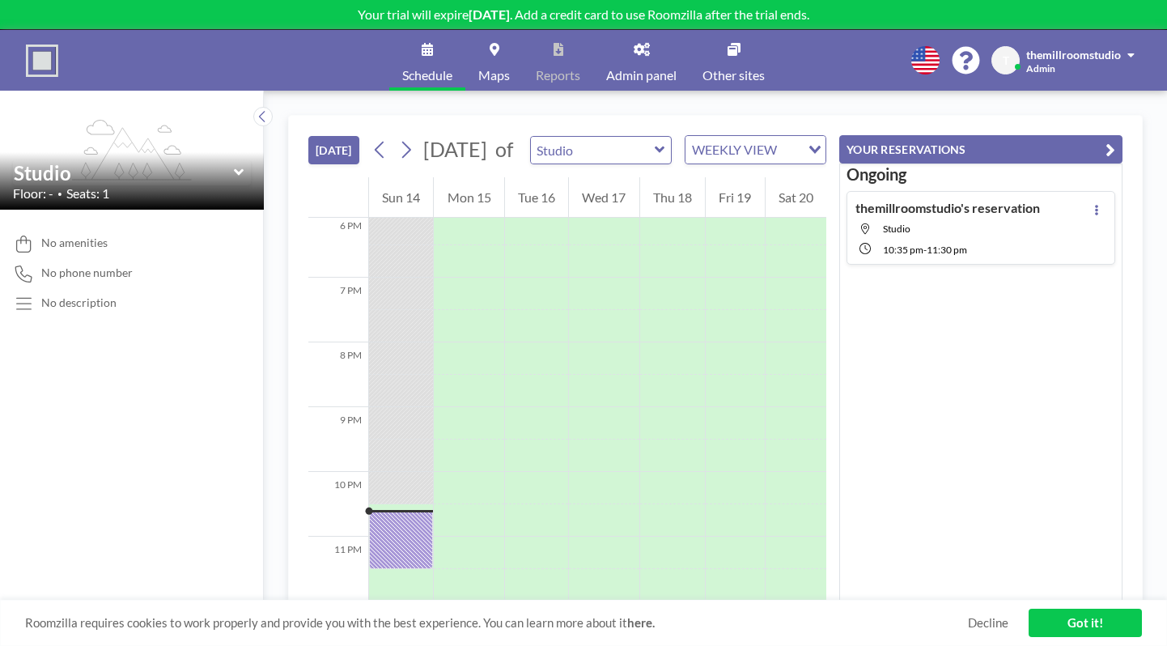
click at [1110, 152] on icon "button" at bounding box center [1111, 149] width 10 height 19
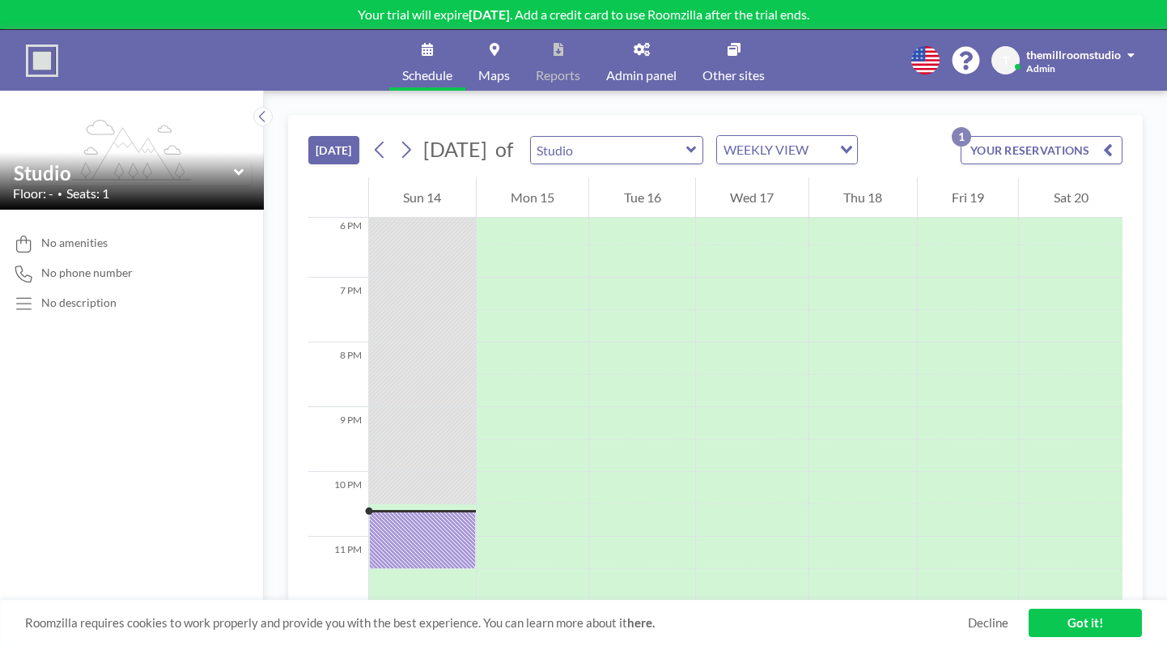
click at [659, 56] on link "Admin panel" at bounding box center [641, 60] width 96 height 61
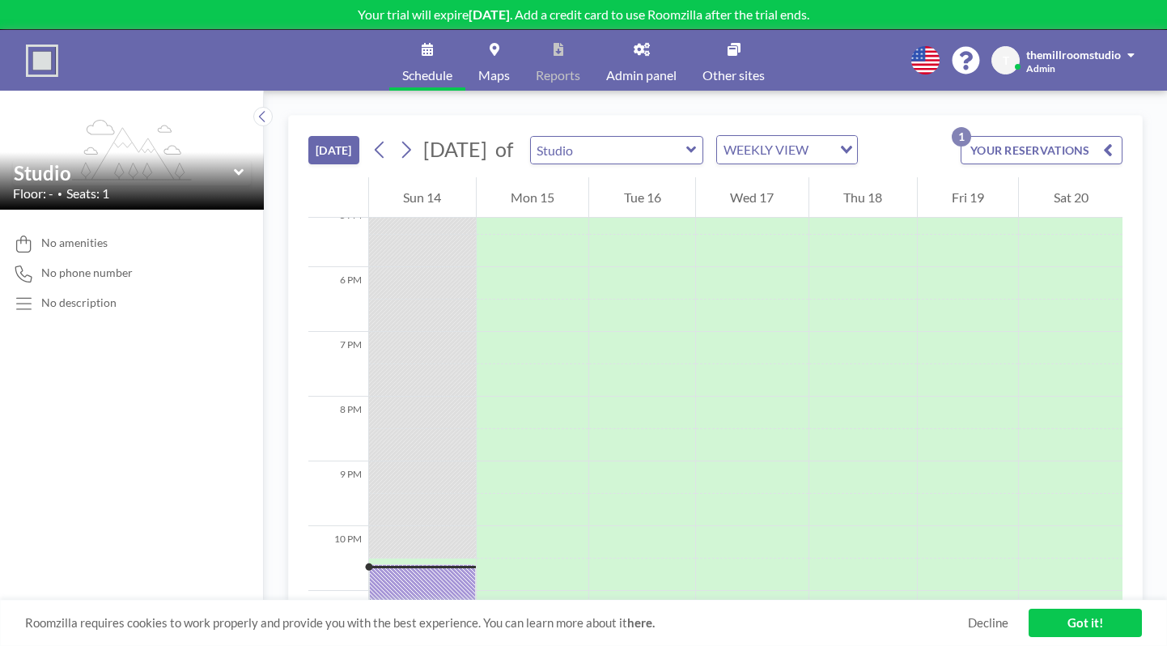
scroll to position [1179, 0]
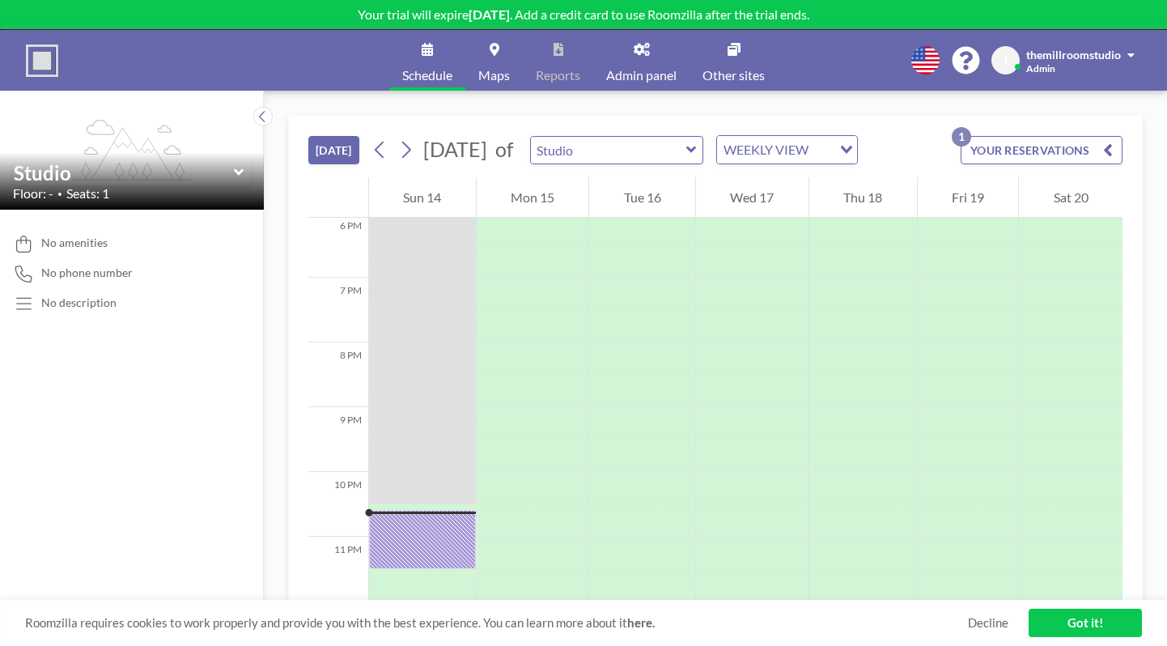
click at [860, 164] on div "TODAY September 2025 of Studio WEEKLY VIEW Loading... YOUR RESERVATIONS 1" at bounding box center [715, 147] width 814 height 62
click at [832, 158] on div "WEEKLY VIEW" at bounding box center [774, 148] width 115 height 24
click at [864, 177] on li "DAILY VIEW" at bounding box center [868, 178] width 138 height 23
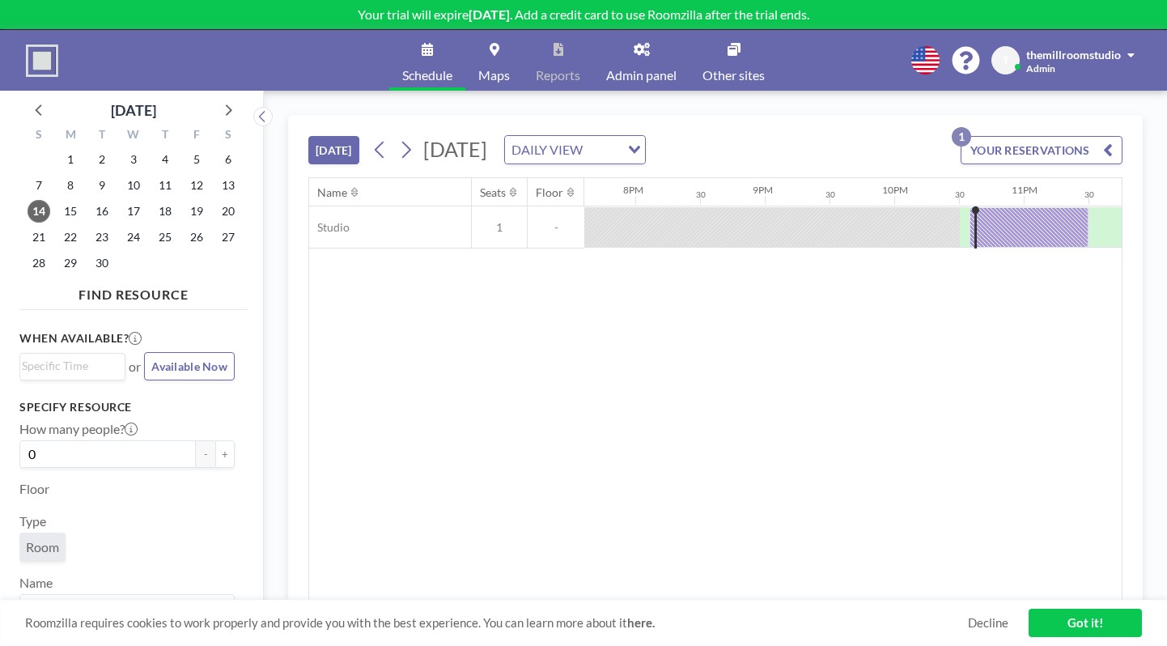
scroll to position [0, 2572]
click at [418, 152] on button at bounding box center [406, 150] width 26 height 26
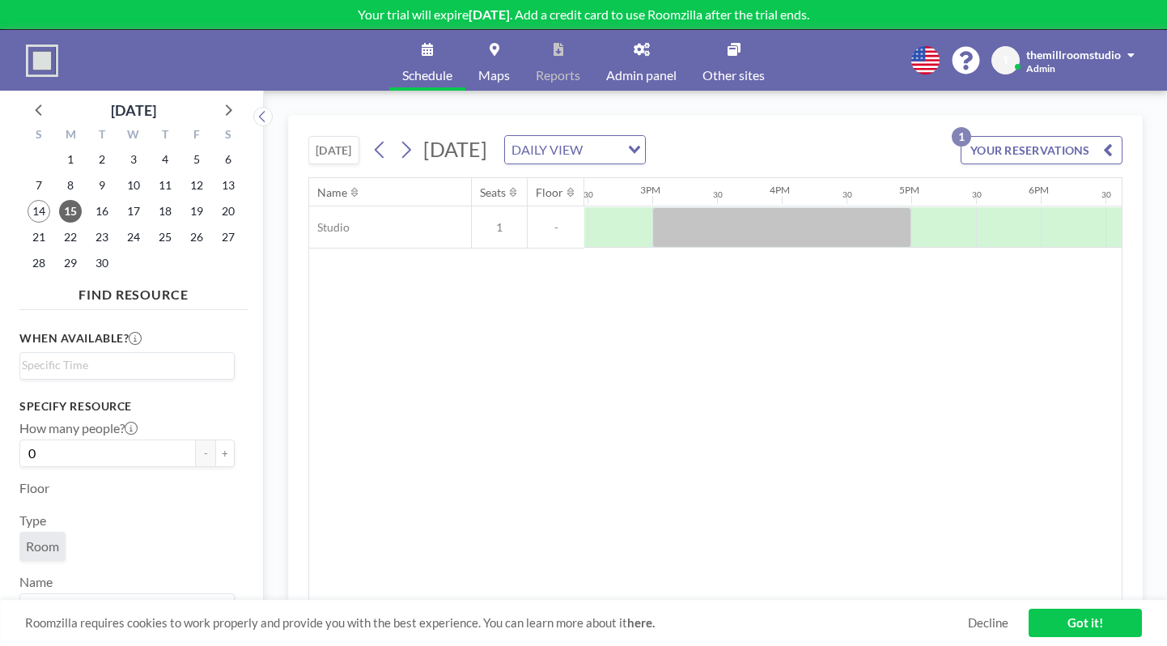
scroll to position [0, 1868]
click at [734, 228] on div at bounding box center [788, 227] width 259 height 40
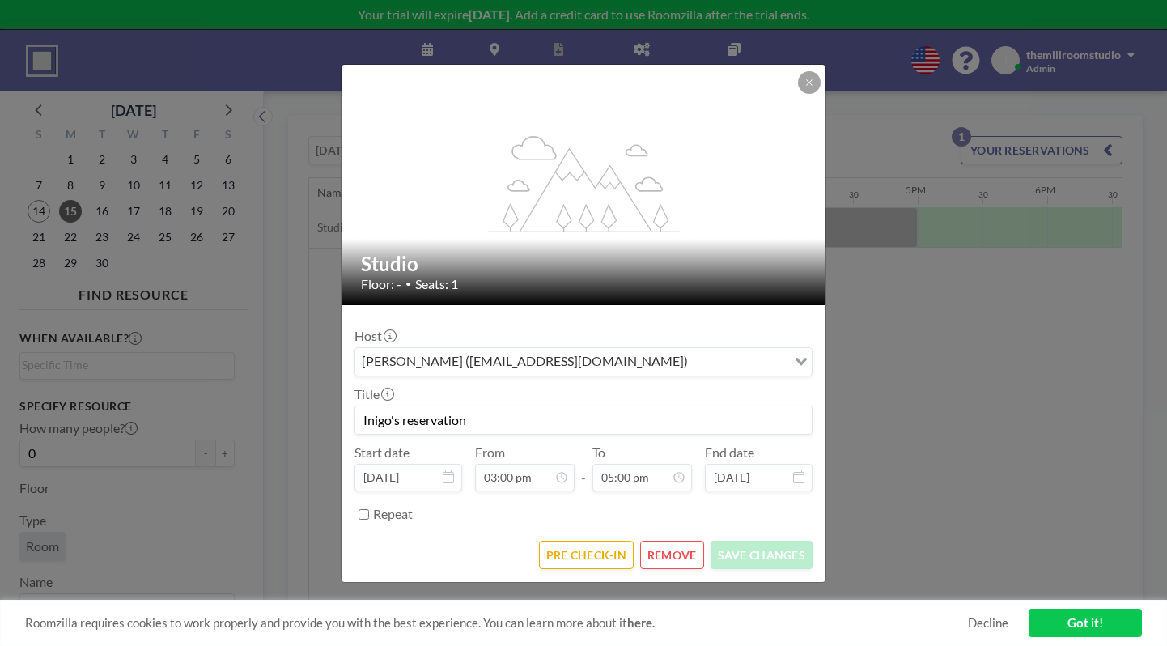
click at [916, 321] on div "flex-grow: 1.2; Studio Floor: - • Seats: 1 Host [PERSON_NAME] ([EMAIL_ADDRESS][…" at bounding box center [583, 323] width 1167 height 646
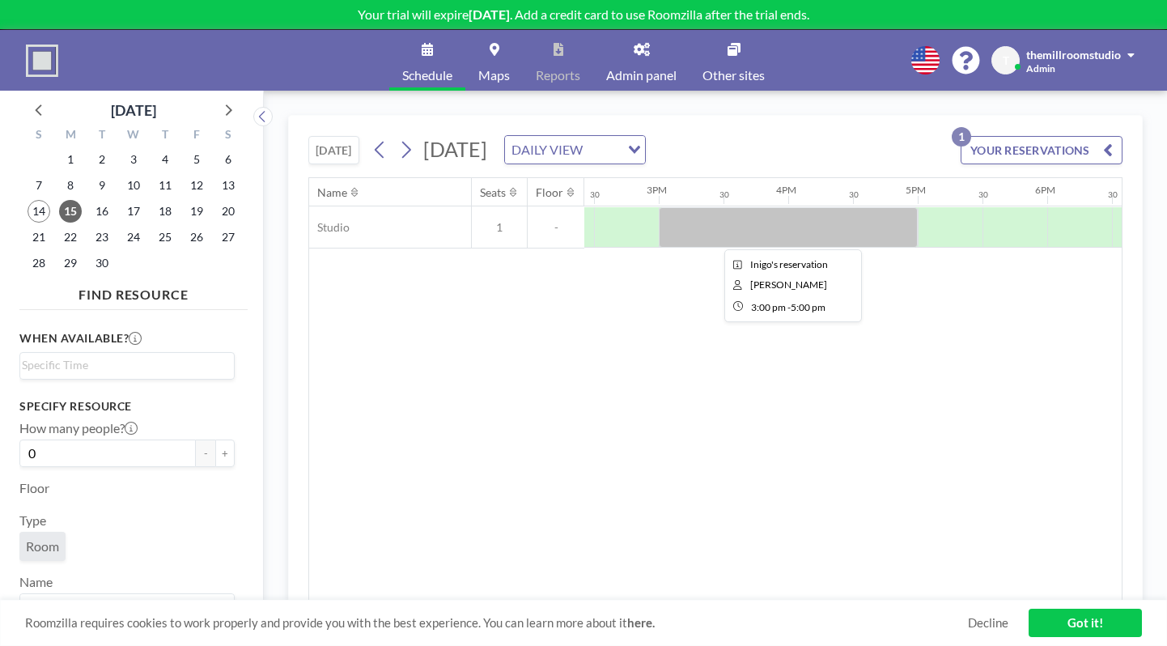
click at [778, 224] on div at bounding box center [788, 227] width 259 height 40
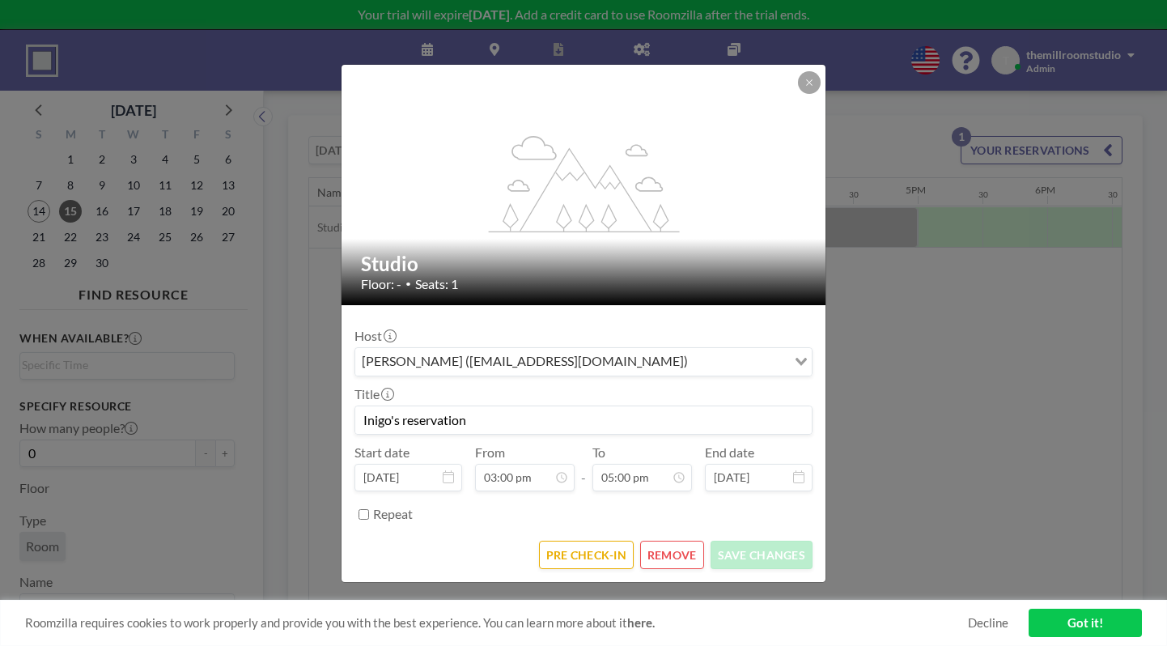
click at [906, 328] on div "flex-grow: 1.2; Studio Floor: - • Seats: 1 Host [PERSON_NAME] ([EMAIL_ADDRESS][…" at bounding box center [583, 323] width 1167 height 646
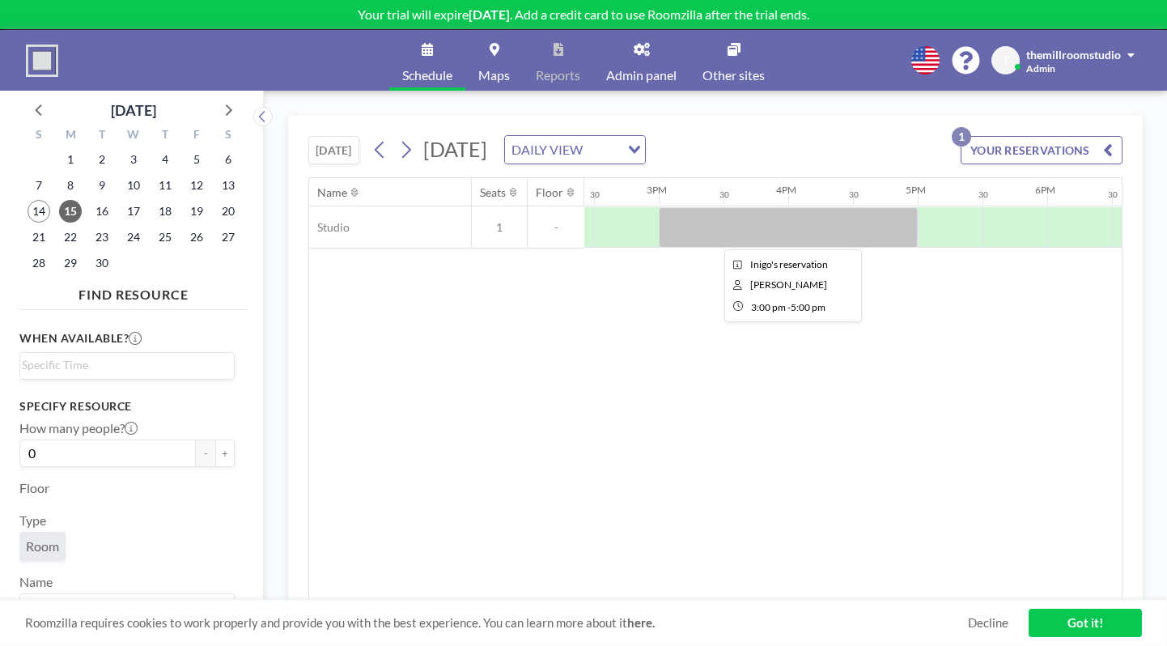
click at [810, 216] on div at bounding box center [788, 227] width 259 height 40
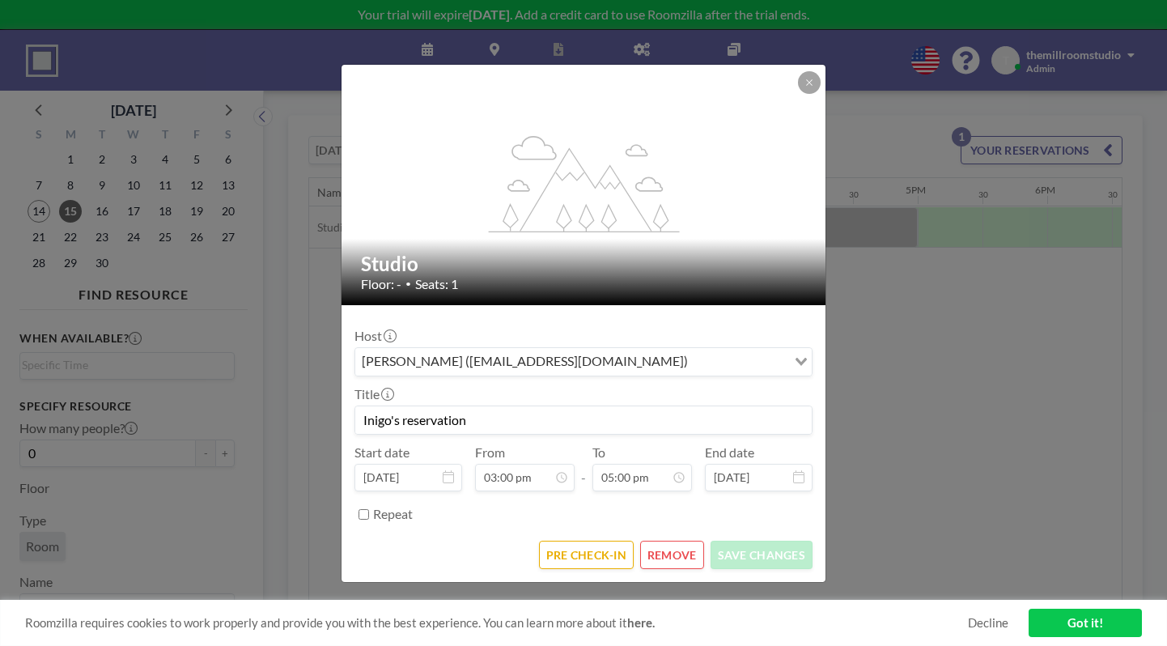
click at [939, 366] on div "flex-grow: 1.2; Studio Floor: - • Seats: 1 Host [PERSON_NAME] ([EMAIL_ADDRESS][…" at bounding box center [583, 323] width 1167 height 646
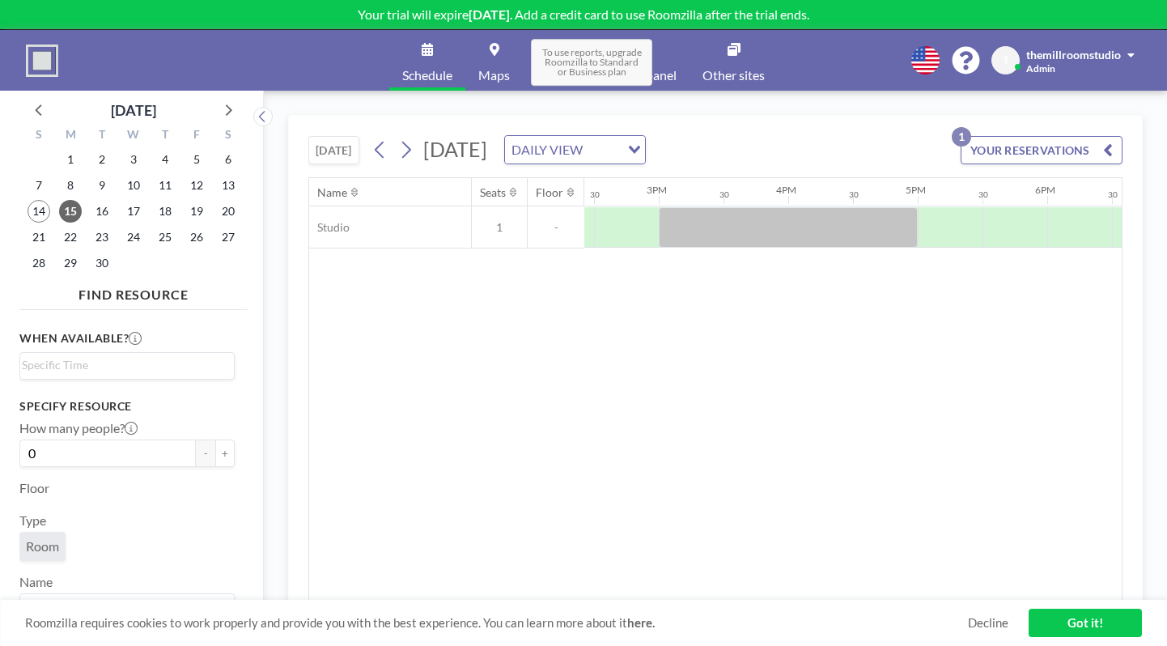
click at [647, 70] on span "To use reports, upgrade Roomzilla to Standard or Business plan" at bounding box center [591, 62] width 121 height 47
click at [653, 54] on link "Admin panel" at bounding box center [641, 60] width 96 height 61
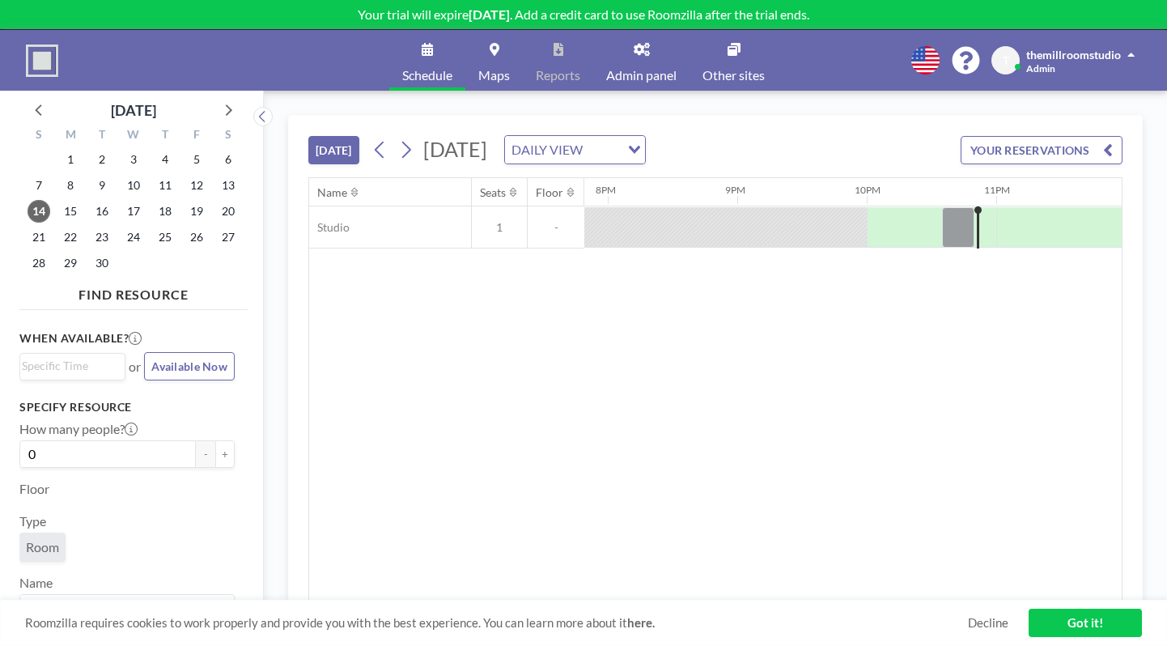
scroll to position [0, 2572]
click at [816, 168] on div "[DATE] [DATE] DAILY VIEW Loading... YOUR RESERVATIONS" at bounding box center [715, 147] width 814 height 62
click at [620, 154] on div "DAILY VIEW" at bounding box center [562, 148] width 115 height 24
click at [799, 197] on li "WEEKLY VIEW" at bounding box center [765, 201] width 138 height 23
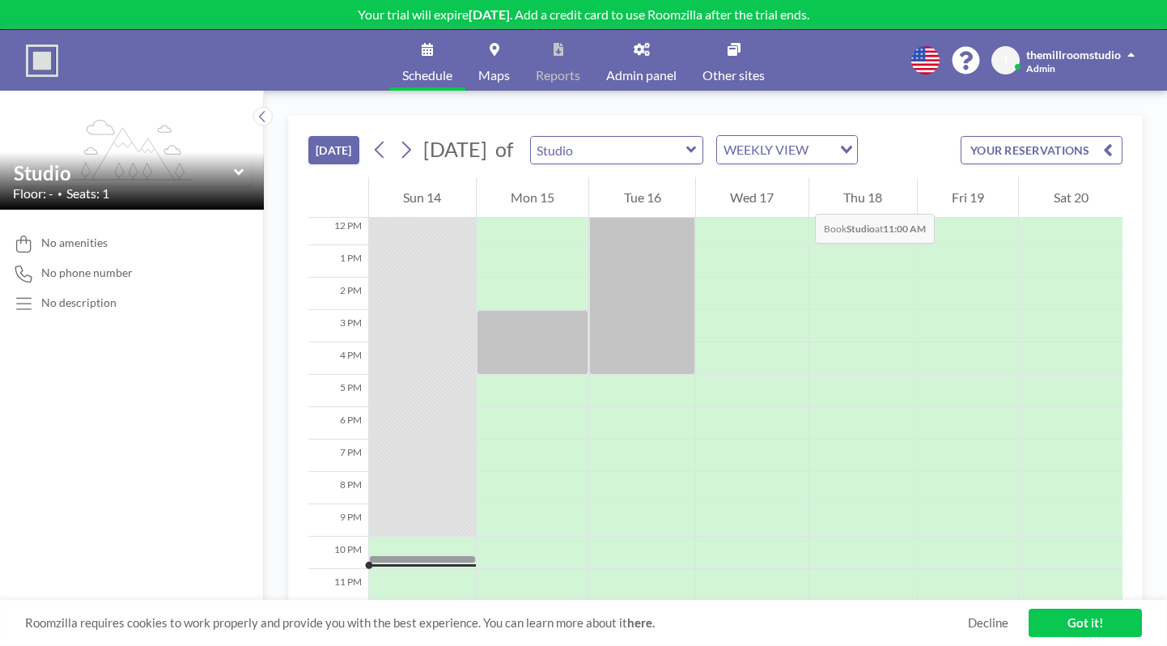
scroll to position [402, 0]
click at [1101, 626] on link "Got it!" at bounding box center [1085, 623] width 113 height 28
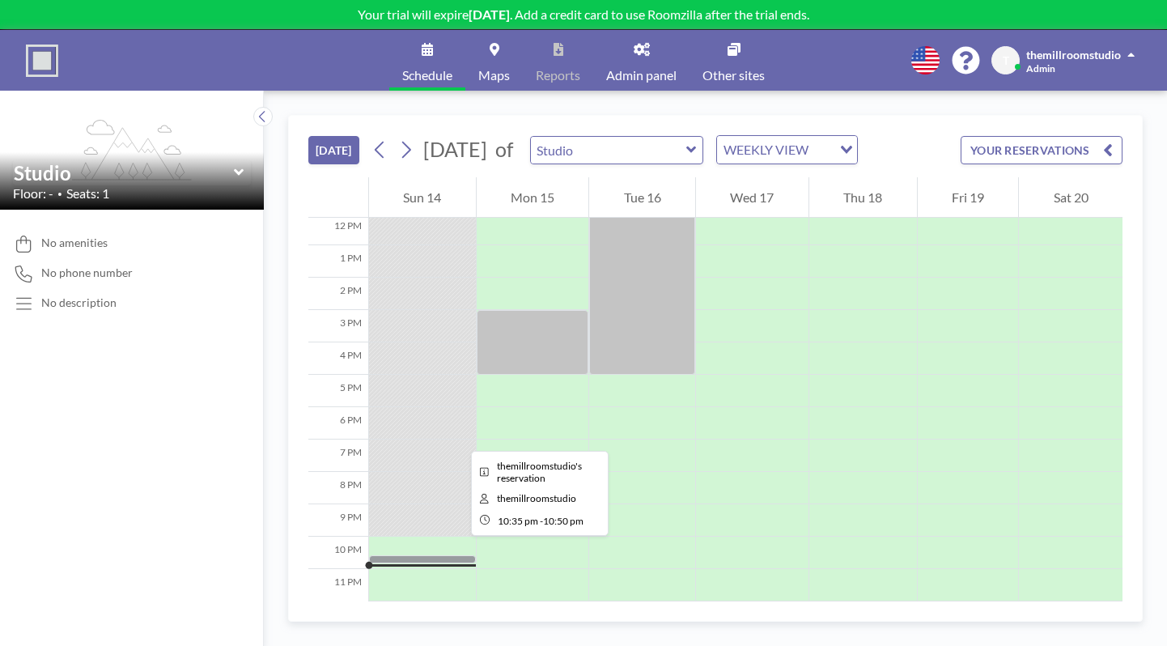
click at [458, 555] on div at bounding box center [422, 559] width 107 height 8
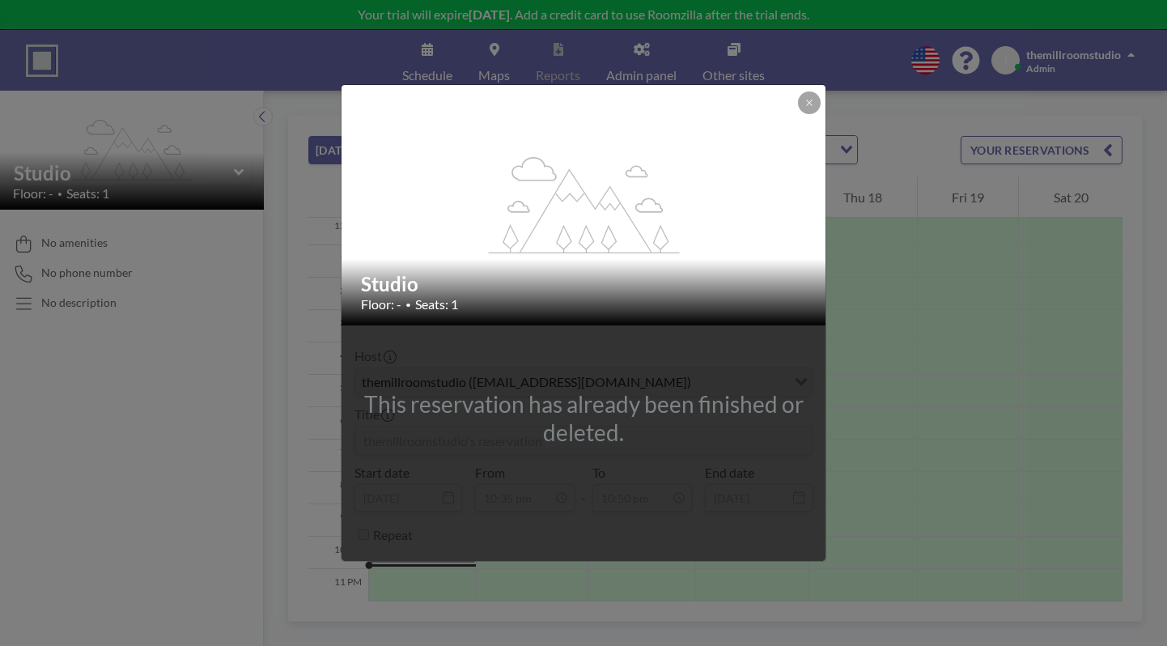
click at [959, 357] on div "flex-grow: 1.2; Studio Floor: - • Seats: 1 This reservation has already been fi…" at bounding box center [583, 323] width 1167 height 646
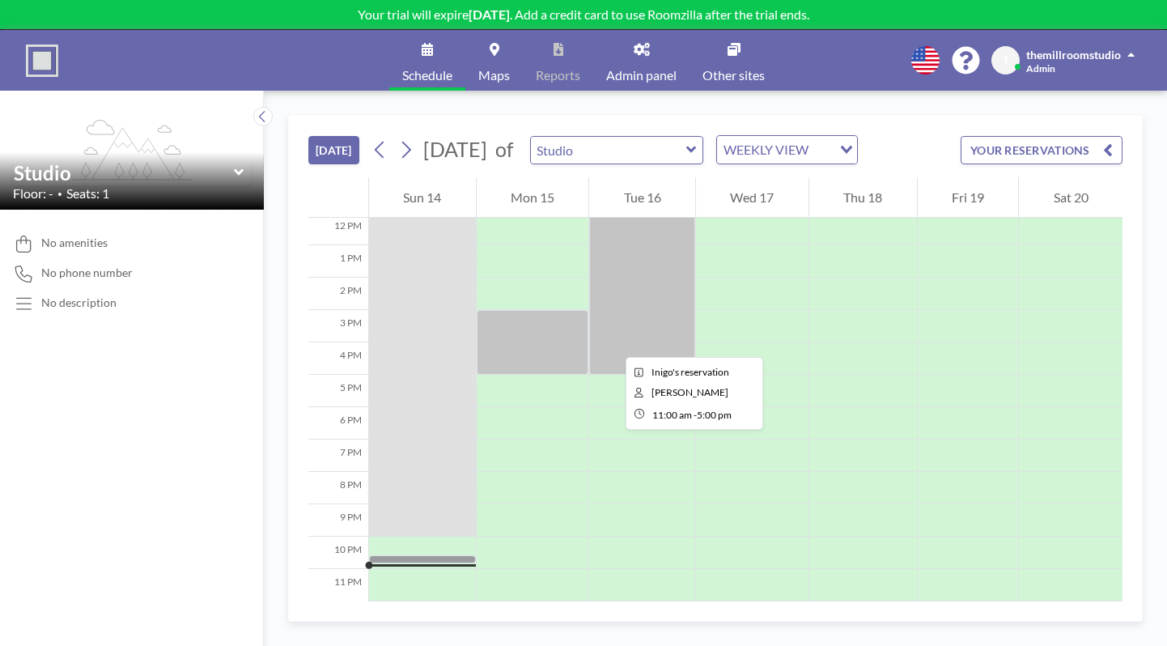
click at [613, 342] on div at bounding box center [642, 277] width 106 height 194
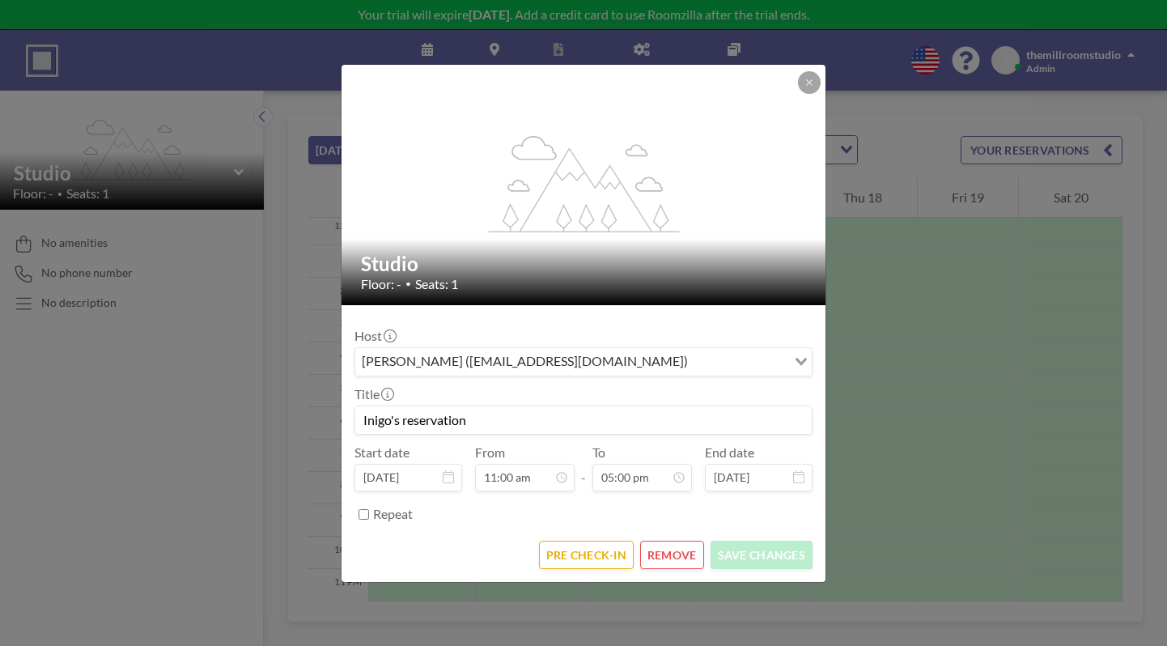
click at [973, 336] on div "flex-grow: 1.2; Studio Floor: - • Seats: 1 Host [PERSON_NAME] ([EMAIL_ADDRESS][…" at bounding box center [583, 323] width 1167 height 646
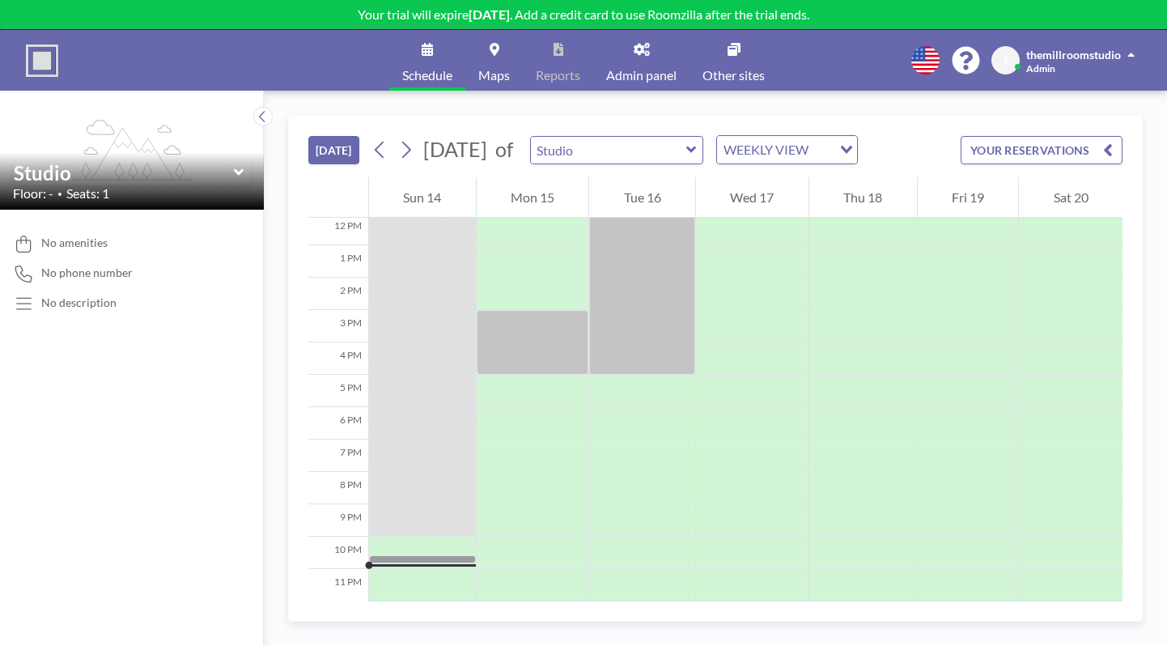
click at [509, 57] on link "Maps" at bounding box center [493, 60] width 57 height 61
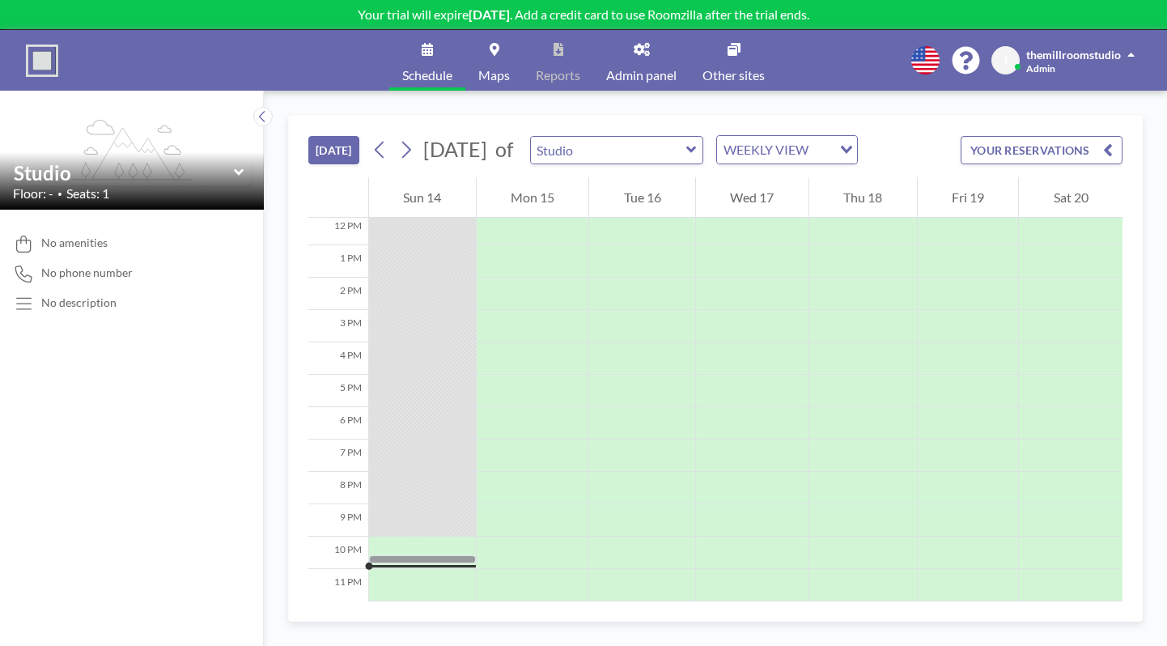
scroll to position [402, 0]
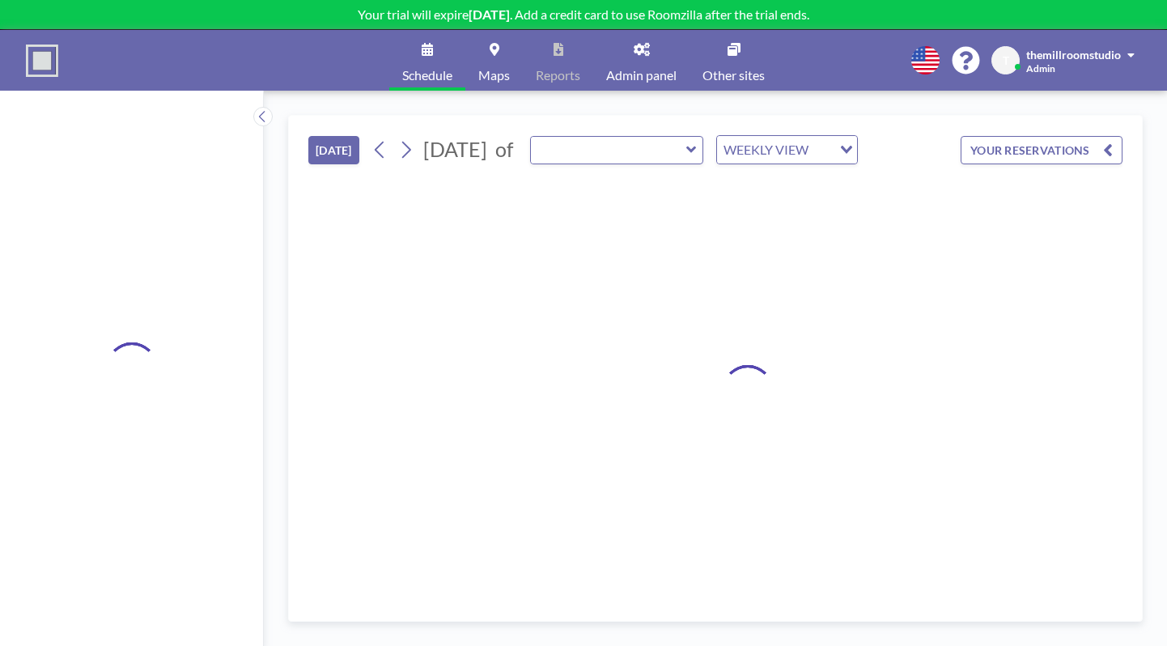
type input "Studio"
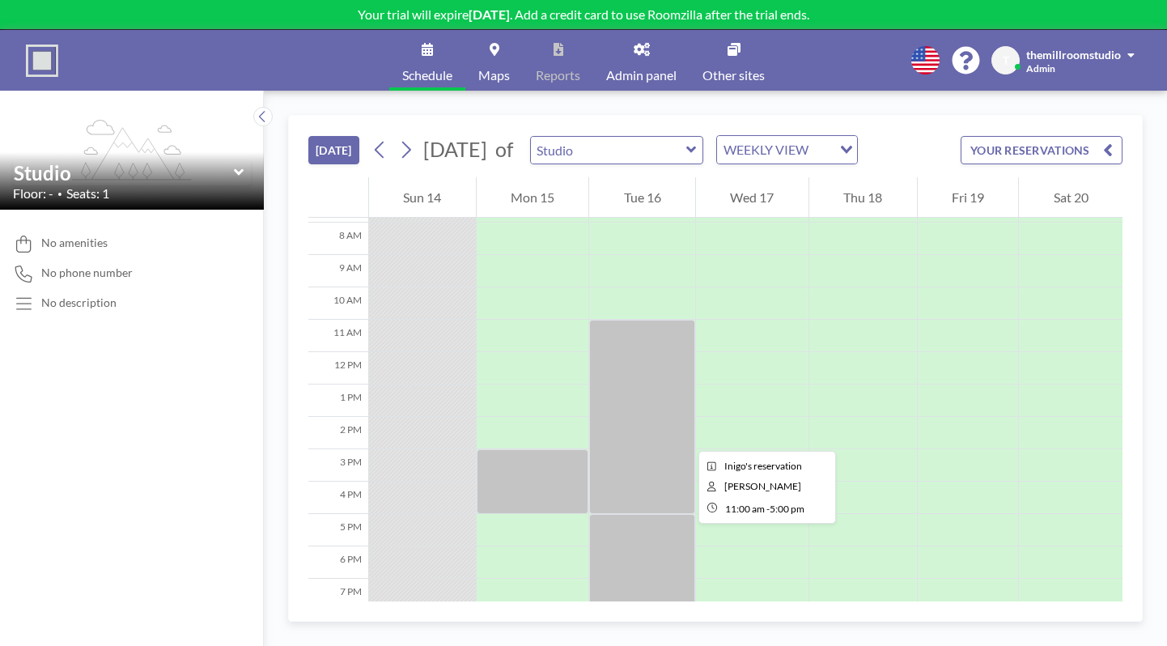
scroll to position [274, 0]
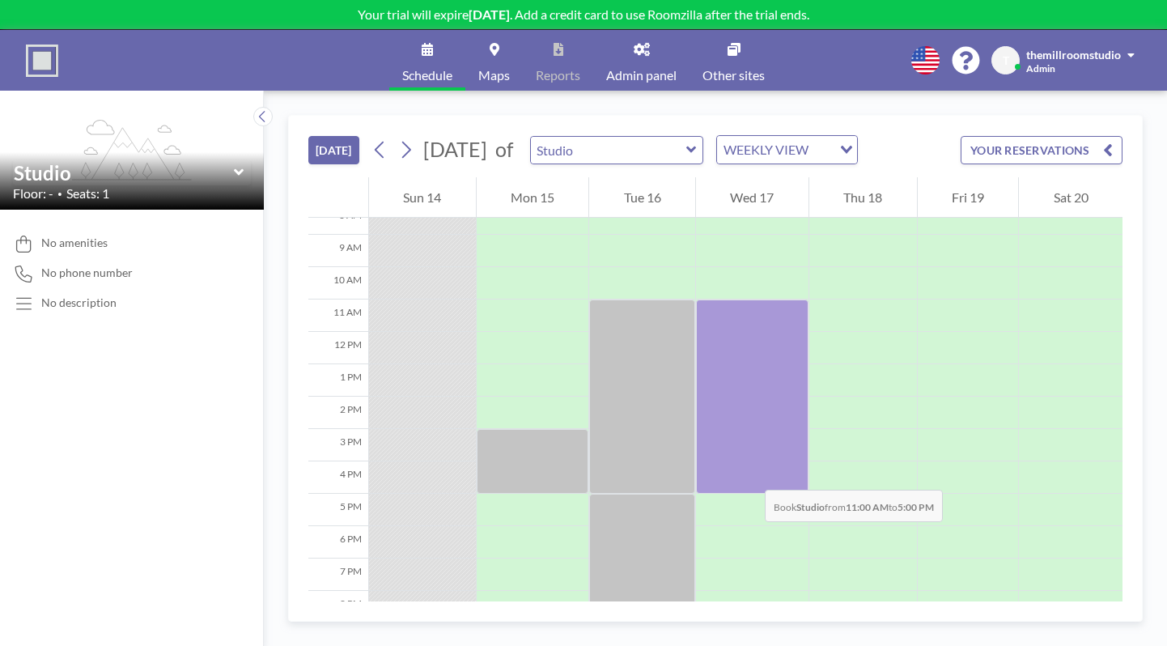
drag, startPoint x: 762, startPoint y: 314, endPoint x: 749, endPoint y: 473, distance: 160.0
click at [749, 473] on div at bounding box center [752, 396] width 113 height 194
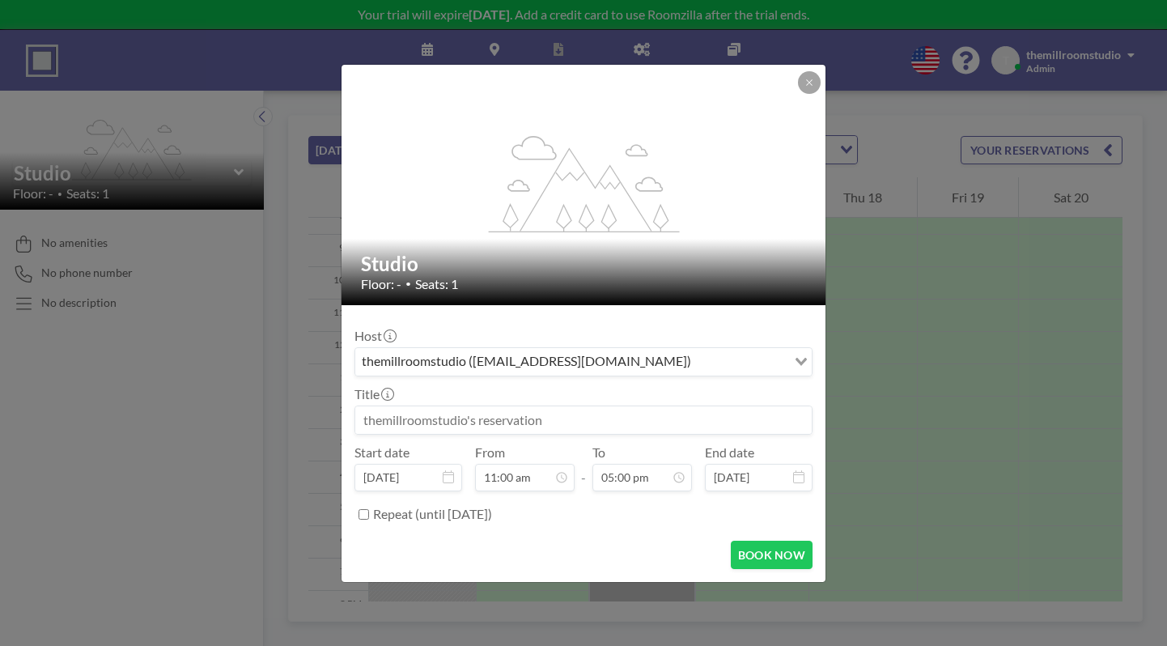
click at [664, 505] on div "Repeat (until [DATE])" at bounding box center [592, 514] width 439 height 27
click at [817, 85] on button at bounding box center [809, 82] width 23 height 23
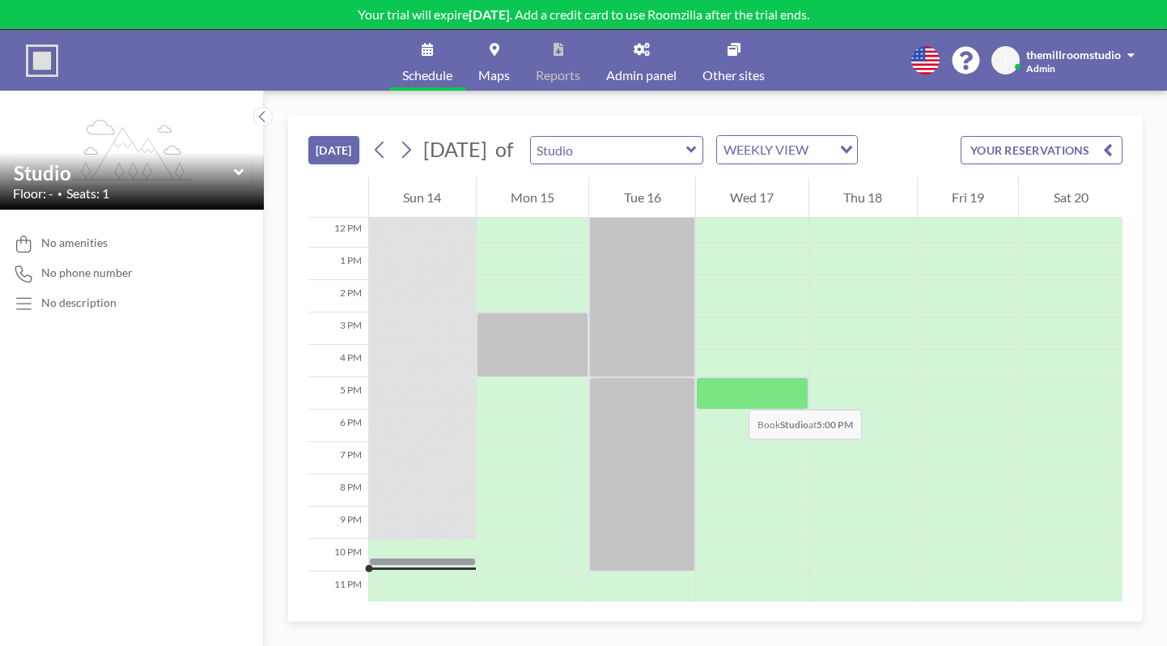
scroll to position [402, 0]
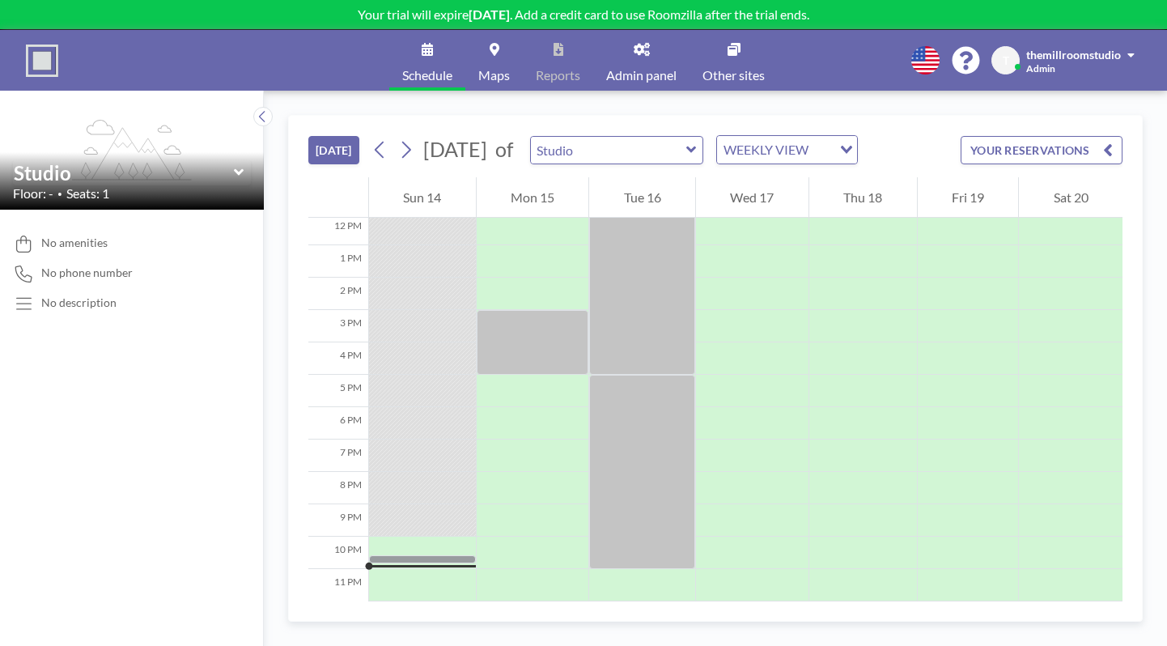
click at [643, 74] on span "Admin panel" at bounding box center [641, 75] width 70 height 13
